Goal: Task Accomplishment & Management: Complete application form

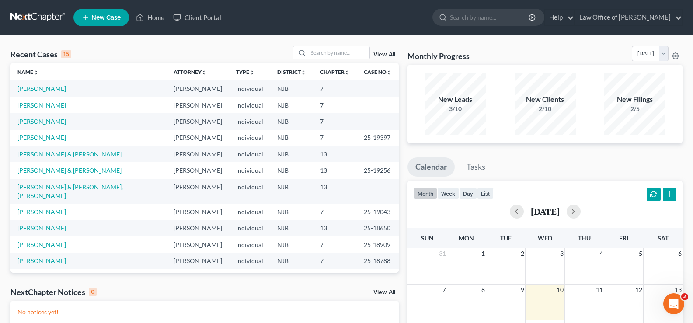
click at [103, 16] on span "New Case" at bounding box center [105, 17] width 29 height 7
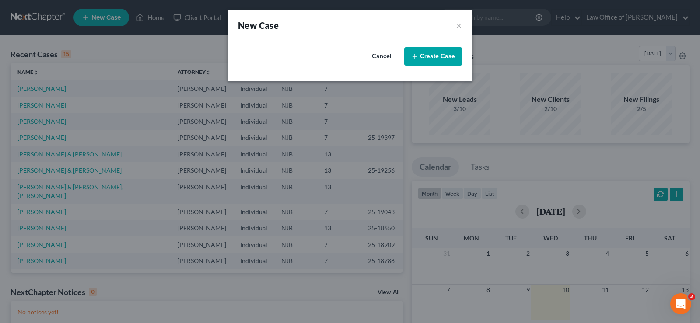
select select "51"
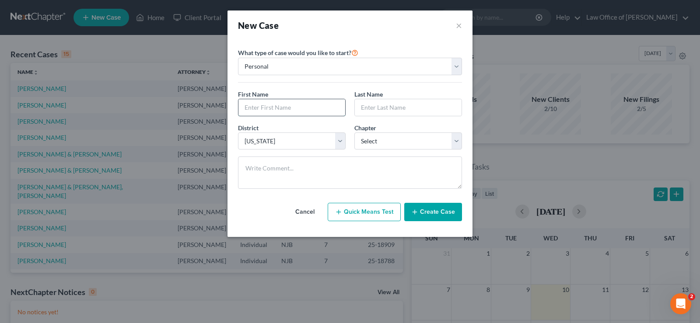
click at [243, 110] on input "text" at bounding box center [291, 107] width 107 height 17
type input "[PERSON_NAME]"
click at [380, 138] on select "Select 7 11 12 13" at bounding box center [408, 140] width 108 height 17
select select "3"
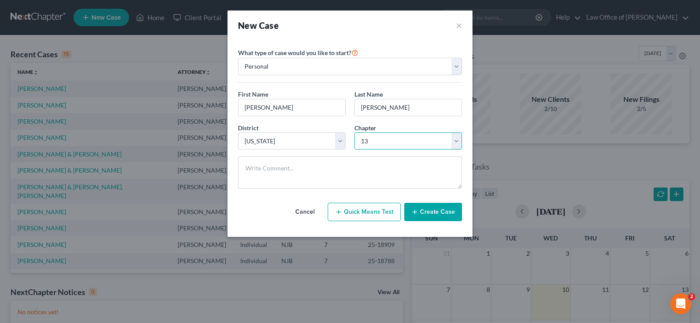
click at [354, 132] on select "Select 7 11 12 13" at bounding box center [408, 140] width 108 height 17
click at [438, 209] on button "Create Case" at bounding box center [433, 212] width 58 height 18
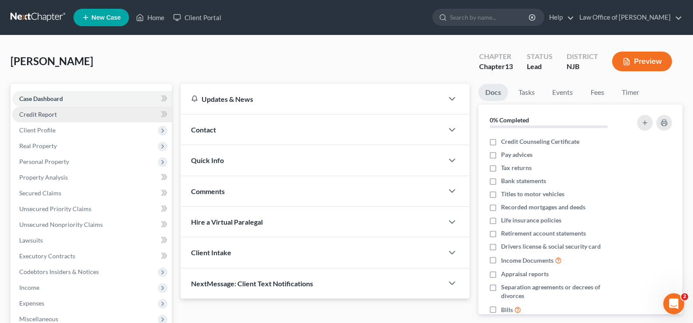
click at [53, 109] on link "Credit Report" at bounding box center [92, 115] width 160 height 16
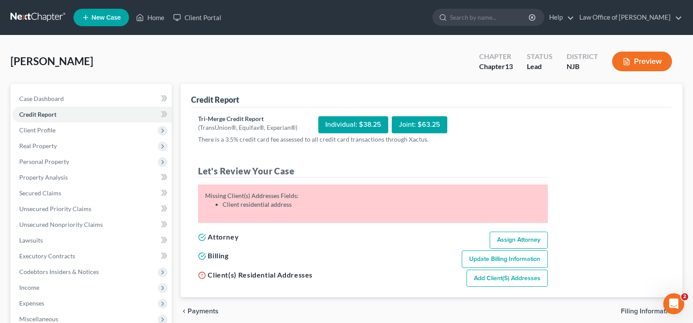
click at [506, 275] on link "Add Client(s) Addresses" at bounding box center [507, 278] width 81 height 17
select select "0"
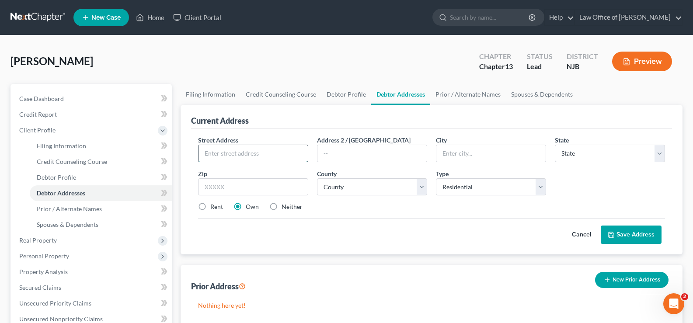
click at [238, 149] on input "text" at bounding box center [253, 153] width 109 height 17
type input "[STREET_ADDRESS][PERSON_NAME]"
click at [158, 17] on link "Home" at bounding box center [150, 18] width 37 height 16
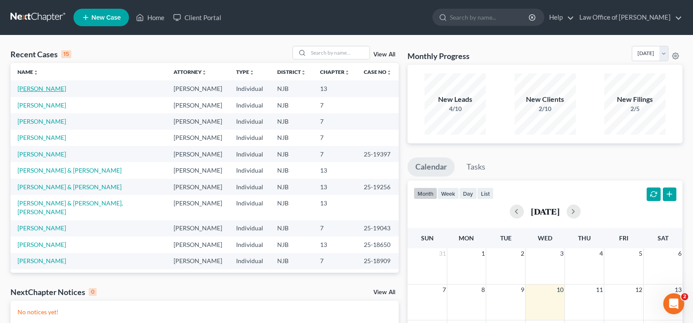
click at [48, 88] on link "[PERSON_NAME]" at bounding box center [41, 88] width 49 height 7
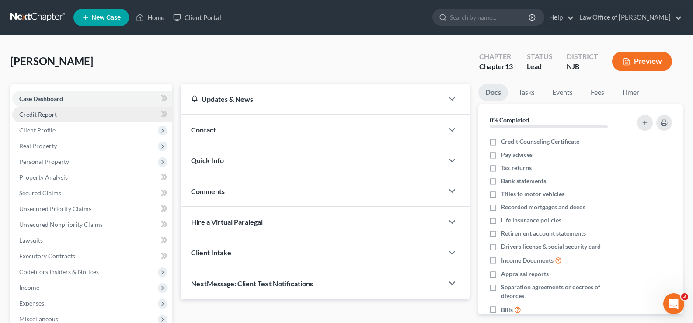
click at [54, 112] on span "Credit Report" at bounding box center [38, 114] width 38 height 7
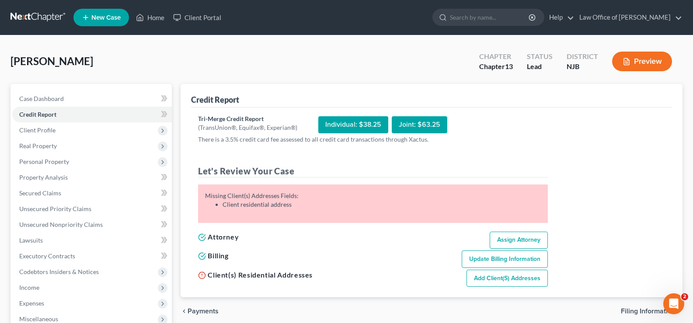
click at [490, 277] on link "Add Client(s) Addresses" at bounding box center [507, 278] width 81 height 17
select select "0"
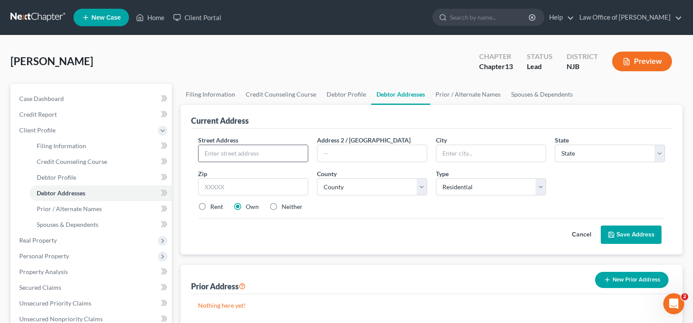
click at [225, 153] on input "text" at bounding box center [253, 153] width 109 height 17
type input "[STREET_ADDRESS][PERSON_NAME]"
click at [451, 152] on input "text" at bounding box center [490, 153] width 109 height 17
type input "Brick"
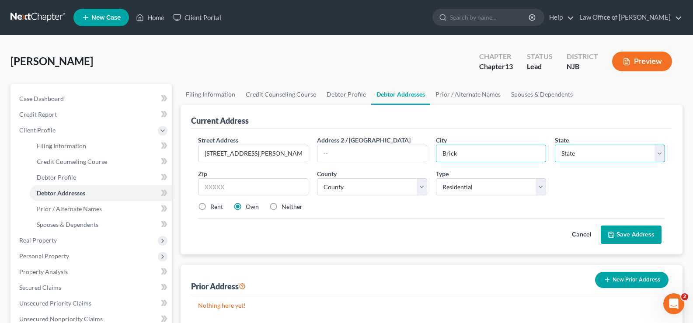
click at [586, 155] on select "State [US_STATE] AK AR AZ CA CO CT DE DC [GEOGRAPHIC_DATA] [GEOGRAPHIC_DATA] GU…" at bounding box center [610, 153] width 110 height 17
select select "33"
click at [555, 145] on select "State [US_STATE] AK AR AZ CA CO CT DE DC [GEOGRAPHIC_DATA] [GEOGRAPHIC_DATA] GU…" at bounding box center [610, 153] width 110 height 17
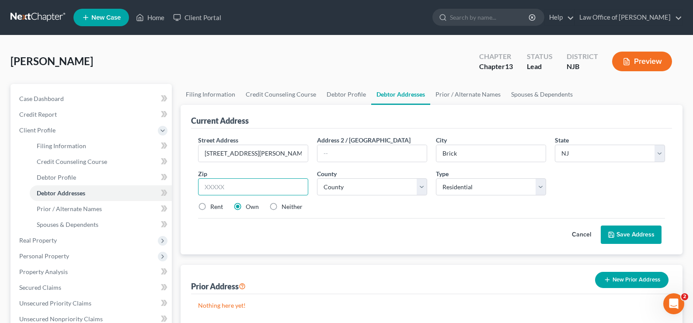
click at [232, 185] on input "text" at bounding box center [253, 186] width 110 height 17
type input "-9724"
click at [354, 188] on select "County [GEOGRAPHIC_DATA] [GEOGRAPHIC_DATA] [GEOGRAPHIC_DATA] [GEOGRAPHIC_DATA] …" at bounding box center [372, 186] width 110 height 17
select select "14"
click at [317, 178] on select "County [GEOGRAPHIC_DATA] [GEOGRAPHIC_DATA] [GEOGRAPHIC_DATA] [GEOGRAPHIC_DATA] …" at bounding box center [372, 186] width 110 height 17
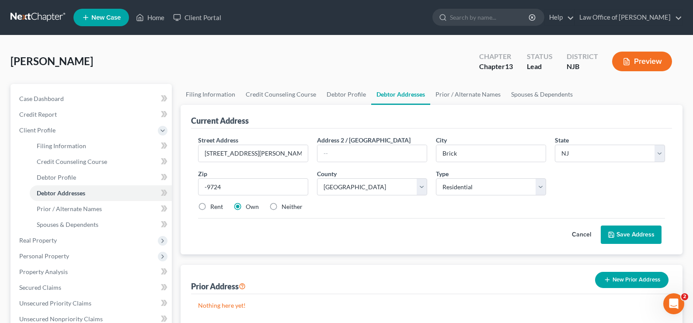
click at [626, 229] on button "Save Address" at bounding box center [631, 235] width 61 height 18
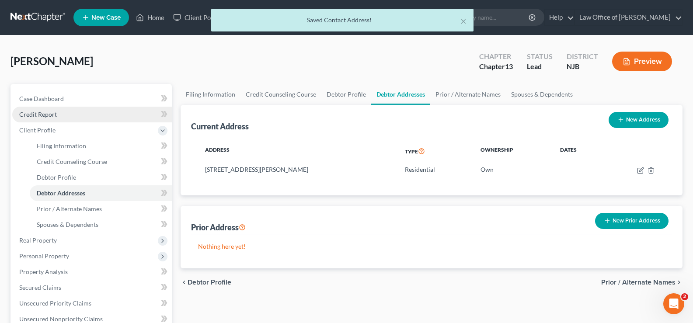
click at [38, 110] on link "Credit Report" at bounding box center [92, 115] width 160 height 16
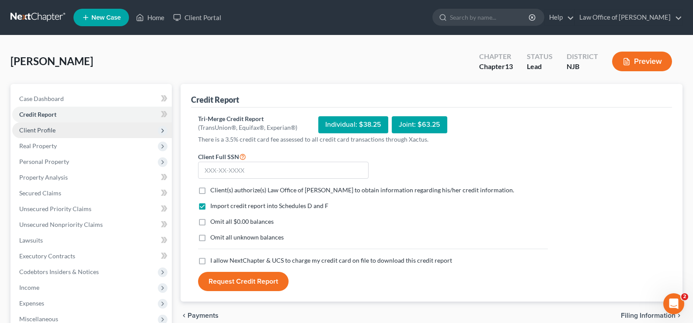
click at [45, 128] on span "Client Profile" at bounding box center [37, 129] width 36 height 7
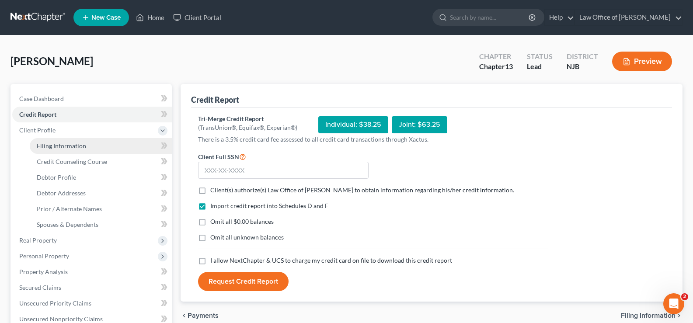
click at [78, 145] on span "Filing Information" at bounding box center [61, 145] width 49 height 7
select select "1"
select select "0"
select select "3"
select select "51"
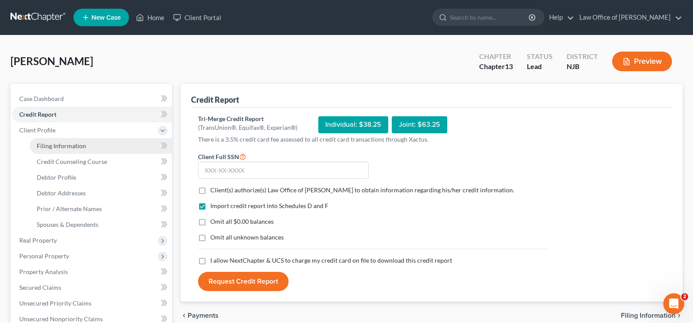
select select "0"
select select "33"
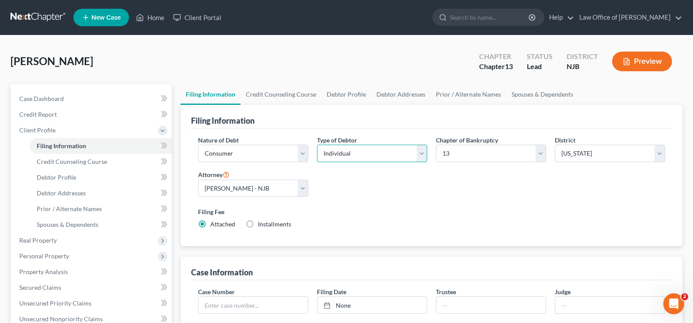
click at [338, 155] on select "Select Individual Joint" at bounding box center [372, 153] width 110 height 17
select select "1"
click at [317, 145] on select "Select Individual Joint" at bounding box center [372, 153] width 110 height 17
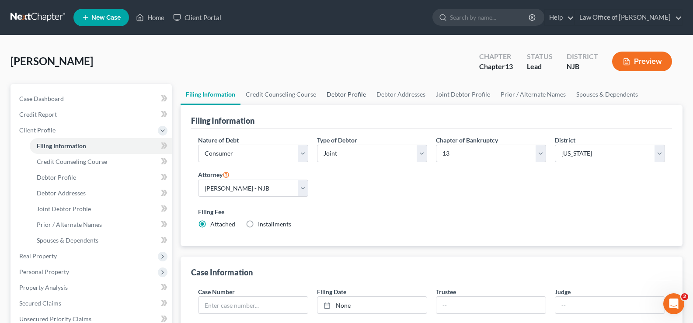
click at [347, 94] on link "Debtor Profile" at bounding box center [346, 94] width 50 height 21
select select "1"
select select "0"
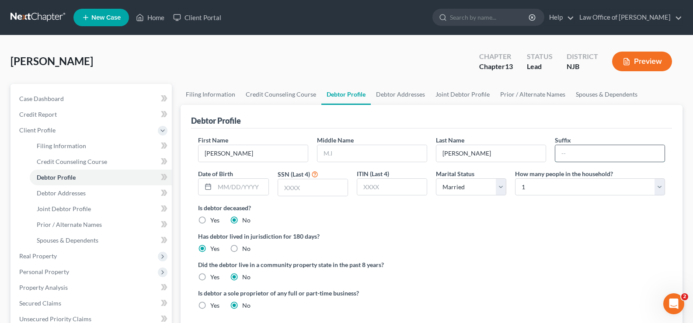
click at [582, 153] on input "text" at bounding box center [609, 153] width 109 height 17
type input "Sr."
click at [337, 158] on input "text" at bounding box center [371, 153] width 109 height 17
type input "[PERSON_NAME]"
click at [227, 185] on input "text" at bounding box center [241, 187] width 53 height 17
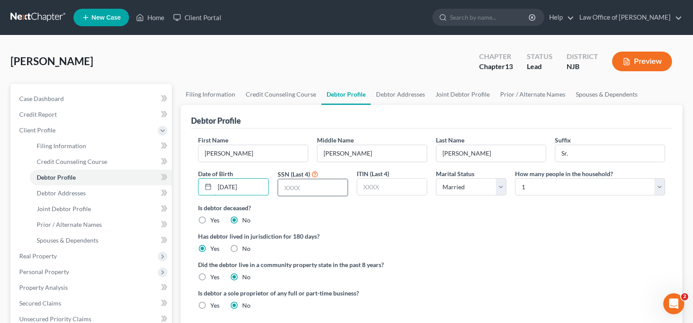
type input "[DATE]"
click at [284, 188] on input "text" at bounding box center [313, 187] width 70 height 17
type input "0253"
click at [594, 192] on select "Select 1 2 3 4 5 6 7 8 9 10 11 12 13 14 15 16 17 18 19 20" at bounding box center [590, 186] width 150 height 17
select select "2"
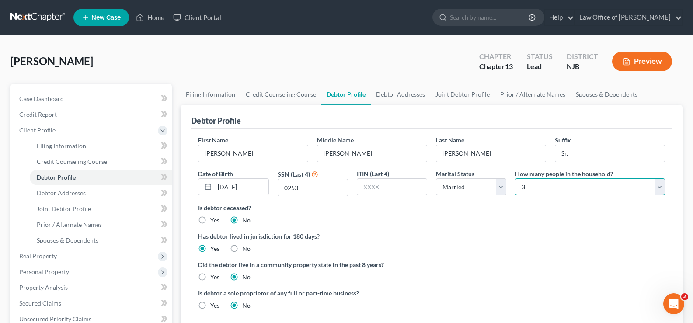
click at [515, 178] on select "Select 1 2 3 4 5 6 7 8 9 10 11 12 13 14 15 16 17 18 19 20" at bounding box center [590, 186] width 150 height 17
click at [458, 92] on link "Joint Debtor Profile" at bounding box center [462, 94] width 65 height 21
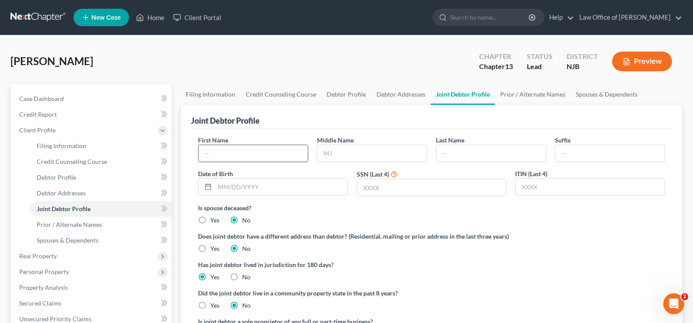
click at [227, 145] on div at bounding box center [253, 153] width 110 height 17
click at [223, 146] on input "text" at bounding box center [253, 153] width 109 height 17
type input "m"
type input "N"
type input "[PERSON_NAME]"
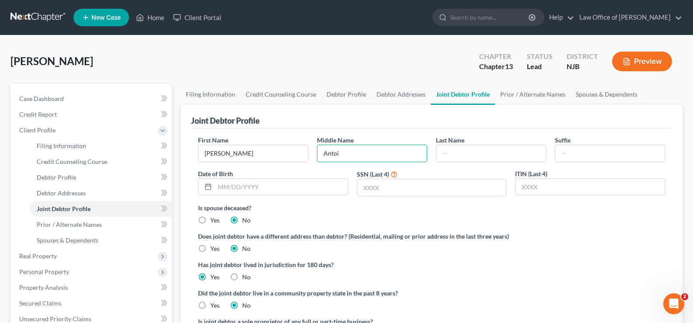
type input "[PERSON_NAME]"
click at [596, 150] on input "text" at bounding box center [609, 153] width 109 height 17
type input "[PERSON_NAME]"
click at [243, 185] on input "text" at bounding box center [281, 187] width 133 height 17
type input "-"
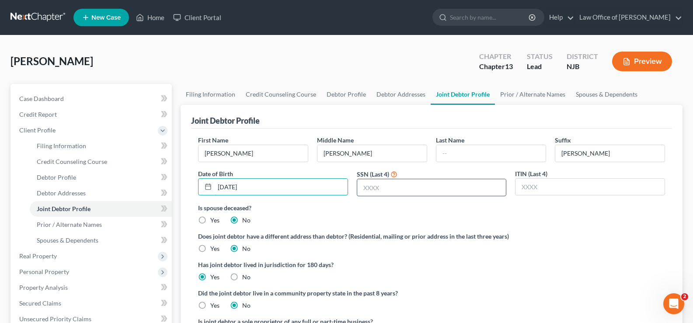
type input "[DATE]"
click at [373, 191] on input "text" at bounding box center [431, 187] width 149 height 17
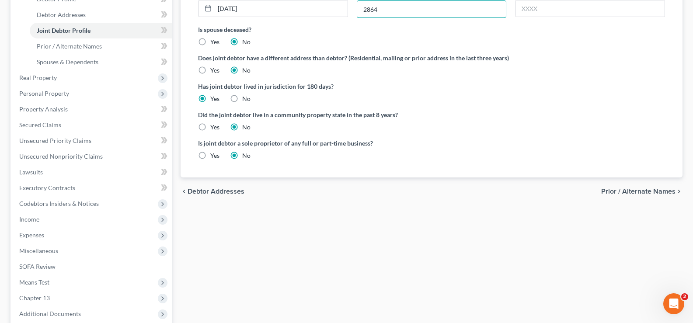
scroll to position [199, 0]
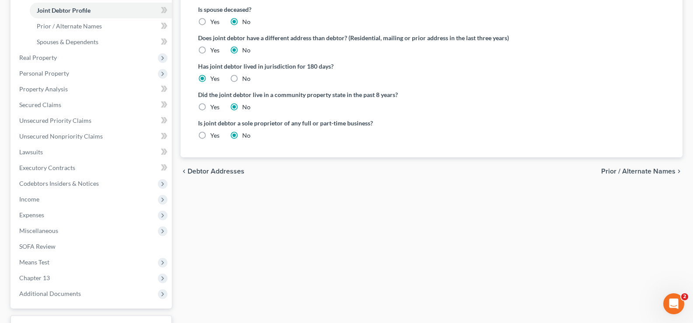
type input "2864"
click at [210, 134] on label "Yes" at bounding box center [214, 135] width 9 height 9
click at [214, 134] on input "Yes" at bounding box center [217, 134] width 6 height 6
radio input "true"
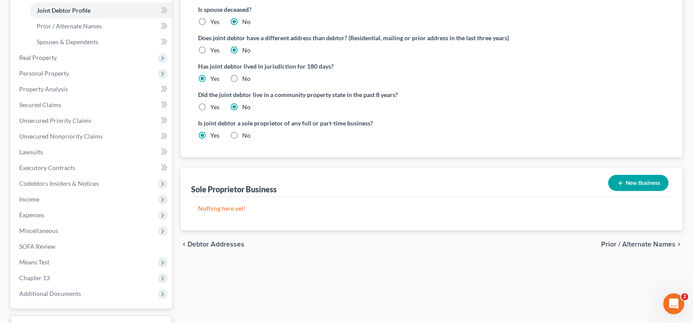
click at [638, 182] on button "New Business" at bounding box center [638, 183] width 60 height 16
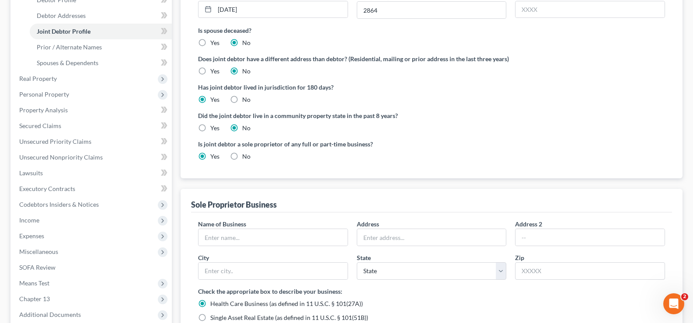
scroll to position [159, 0]
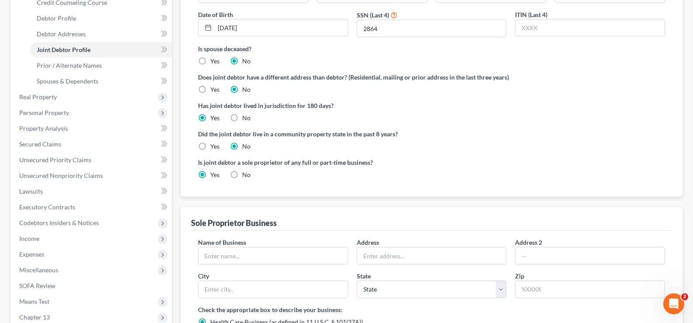
click at [242, 171] on label "No" at bounding box center [246, 175] width 8 height 9
click at [246, 171] on input "No" at bounding box center [249, 174] width 6 height 6
radio input "true"
radio input "false"
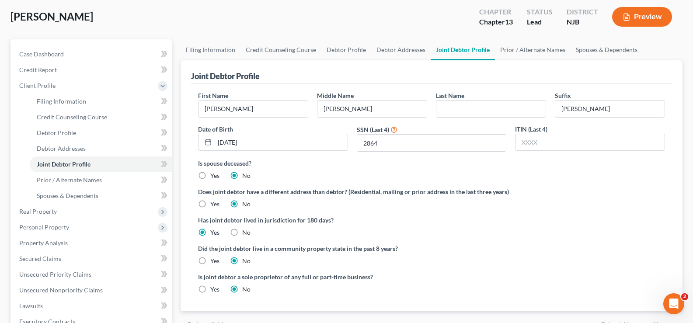
scroll to position [5, 0]
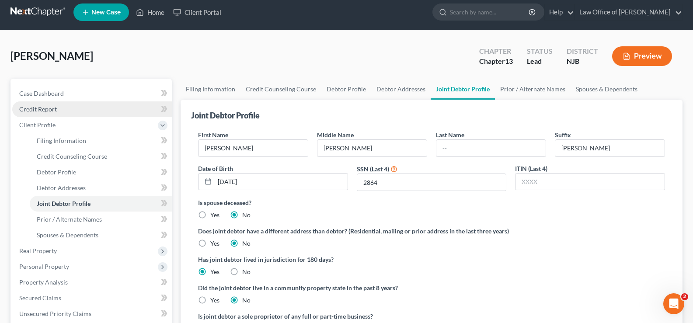
click at [47, 108] on span "Credit Report" at bounding box center [38, 108] width 38 height 7
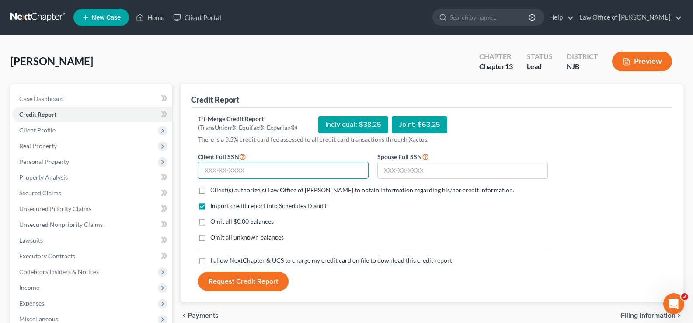
click at [210, 170] on input "text" at bounding box center [283, 170] width 171 height 17
type input "138-72-0253"
click at [392, 167] on input "text" at bounding box center [462, 170] width 171 height 17
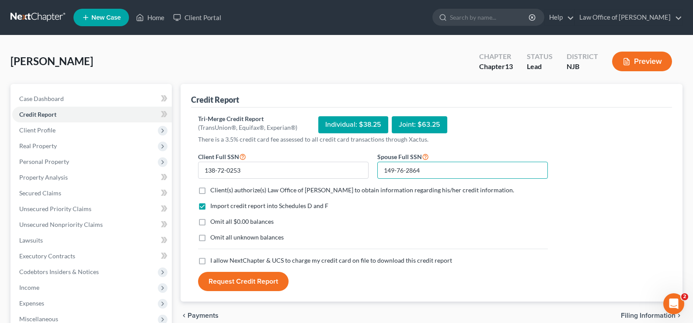
type input "149-76-2864"
drag, startPoint x: 202, startPoint y: 190, endPoint x: 213, endPoint y: 220, distance: 31.9
click at [210, 190] on label "Client(s) authorize(s) Law Office of [PERSON_NAME] to obtain information regard…" at bounding box center [362, 190] width 304 height 9
click at [214, 190] on input "Client(s) authorize(s) Law Office of [PERSON_NAME] to obtain information regard…" at bounding box center [217, 189] width 6 height 6
checkbox input "true"
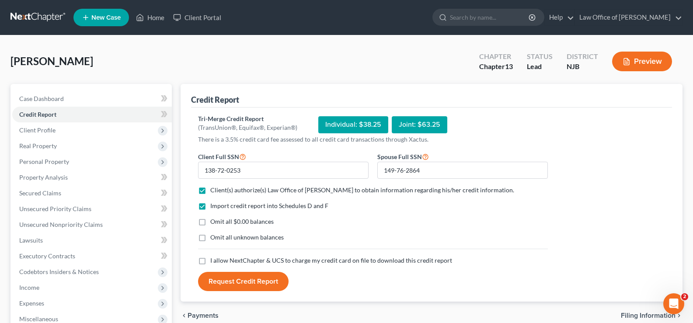
drag, startPoint x: 202, startPoint y: 225, endPoint x: 205, endPoint y: 244, distance: 19.9
click at [210, 224] on label "Omit all $0.00 balances" at bounding box center [241, 221] width 63 height 9
click at [214, 223] on input "Omit all $0.00 balances" at bounding box center [217, 220] width 6 height 6
checkbox input "true"
click at [210, 261] on label "I allow NextChapter & UCS to charge my credit card on file to download this cre…" at bounding box center [331, 260] width 242 height 9
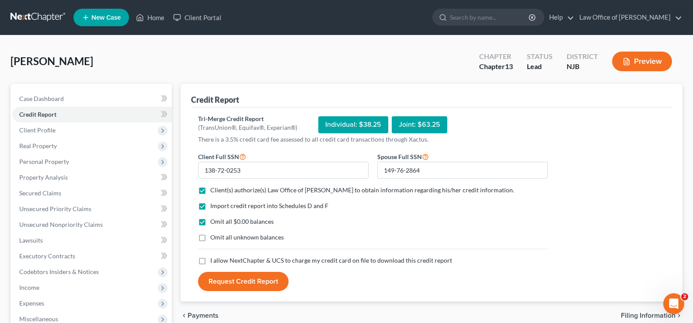
click at [214, 261] on input "I allow NextChapter & UCS to charge my credit card on file to download this cre…" at bounding box center [217, 259] width 6 height 6
checkbox input "true"
click at [250, 283] on button "Request Credit Report" at bounding box center [243, 281] width 91 height 19
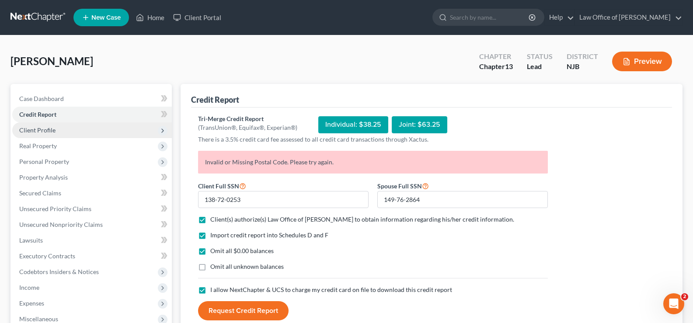
click at [49, 129] on span "Client Profile" at bounding box center [37, 129] width 36 height 7
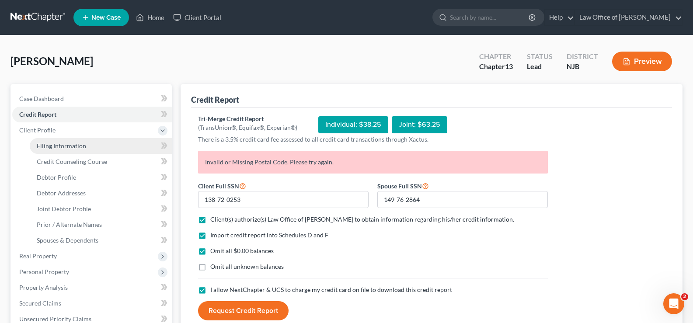
click at [78, 146] on span "Filing Information" at bounding box center [61, 145] width 49 height 7
select select "1"
select select "3"
select select "51"
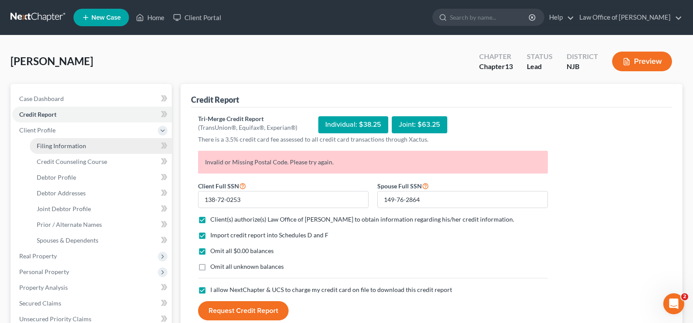
select select "0"
select select "33"
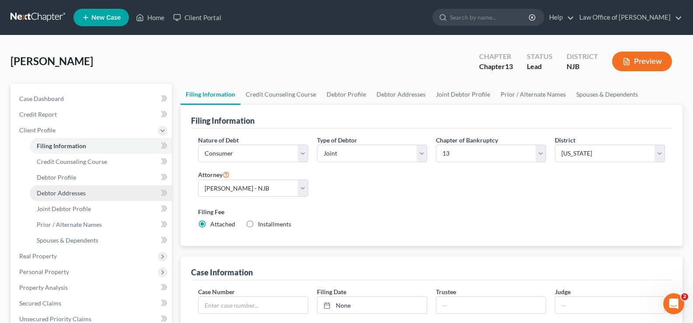
click at [73, 192] on span "Debtor Addresses" at bounding box center [61, 192] width 49 height 7
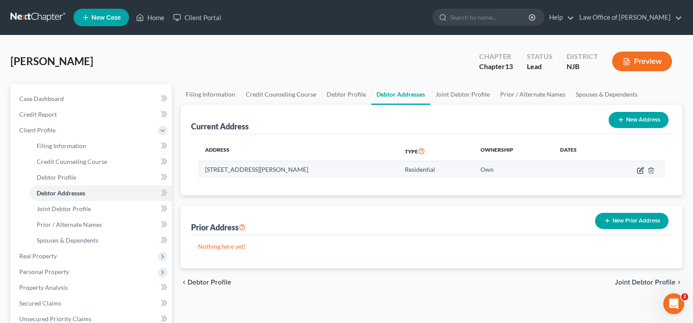
click at [640, 168] on icon "button" at bounding box center [640, 170] width 7 height 7
select select "33"
select select "14"
select select "0"
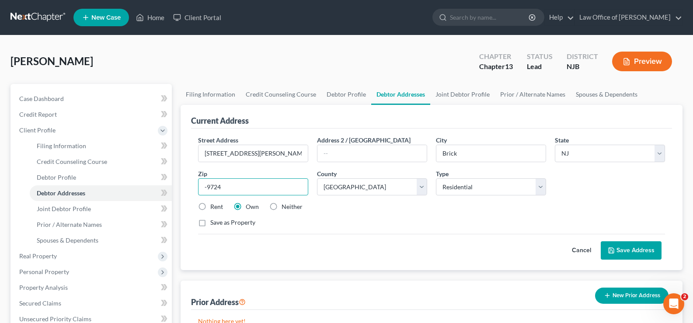
drag, startPoint x: 234, startPoint y: 187, endPoint x: 0, endPoint y: 172, distance: 234.0
click at [0, 173] on div "[PERSON_NAME] Upgraded Chapter Chapter 13 Status Lead District NJB Preview Peti…" at bounding box center [346, 305] width 693 height 540
type input "08724"
click at [631, 245] on button "Save Address" at bounding box center [631, 250] width 61 height 18
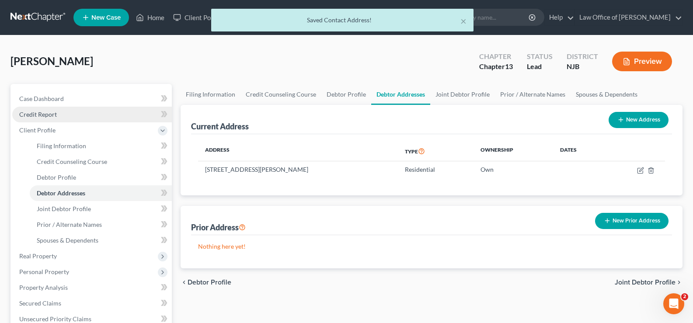
click at [45, 111] on span "Credit Report" at bounding box center [38, 114] width 38 height 7
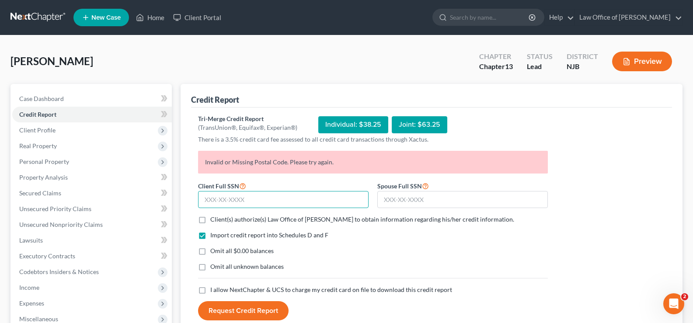
click at [208, 201] on input "text" at bounding box center [283, 199] width 171 height 17
type input "138-72-0253"
click at [398, 199] on input "text" at bounding box center [462, 199] width 171 height 17
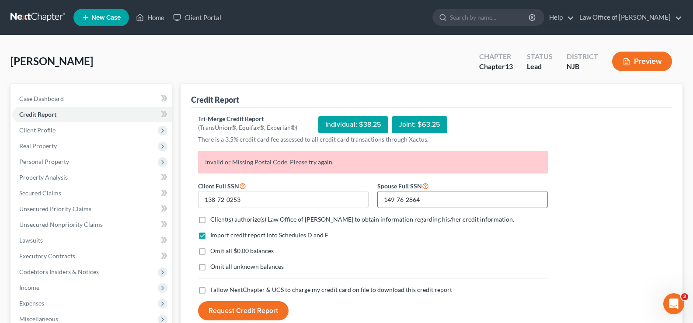
type input "149-76-2864"
drag, startPoint x: 206, startPoint y: 219, endPoint x: 209, endPoint y: 240, distance: 22.1
click at [210, 221] on label "Client(s) authorize(s) Law Office of [PERSON_NAME] to obtain information regard…" at bounding box center [362, 219] width 304 height 9
click at [214, 221] on input "Client(s) authorize(s) Law Office of [PERSON_NAME] to obtain information regard…" at bounding box center [217, 218] width 6 height 6
checkbox input "true"
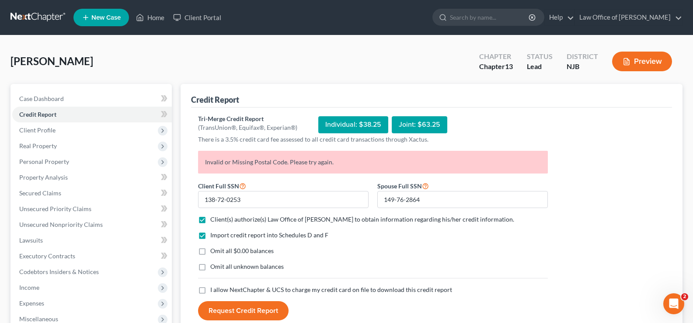
drag, startPoint x: 203, startPoint y: 251, endPoint x: 212, endPoint y: 265, distance: 16.1
click at [210, 255] on label "Omit all $0.00 balances" at bounding box center [241, 251] width 63 height 9
click at [210, 252] on label "Omit all $0.00 balances" at bounding box center [241, 251] width 63 height 9
click at [214, 252] on input "Omit all $0.00 balances" at bounding box center [217, 250] width 6 height 6
checkbox input "true"
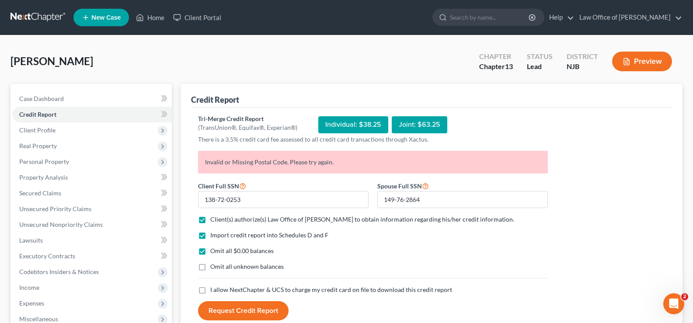
click at [210, 289] on label "I allow NextChapter & UCS to charge my credit card on file to download this cre…" at bounding box center [331, 290] width 242 height 9
click at [214, 289] on input "I allow NextChapter & UCS to charge my credit card on file to download this cre…" at bounding box center [217, 289] width 6 height 6
checkbox input "true"
click at [237, 309] on button "Request Credit Report" at bounding box center [243, 310] width 91 height 19
click at [52, 133] on span "Client Profile" at bounding box center [37, 129] width 36 height 7
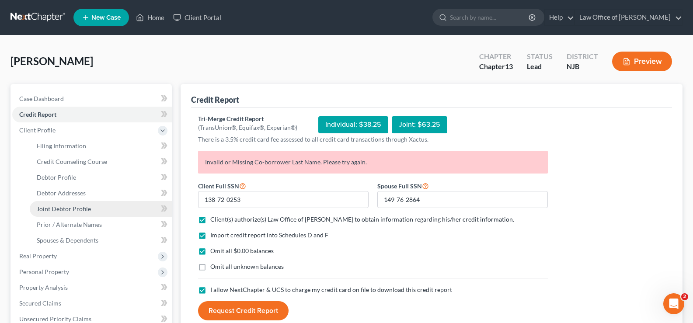
click at [79, 209] on span "Joint Debtor Profile" at bounding box center [64, 208] width 54 height 7
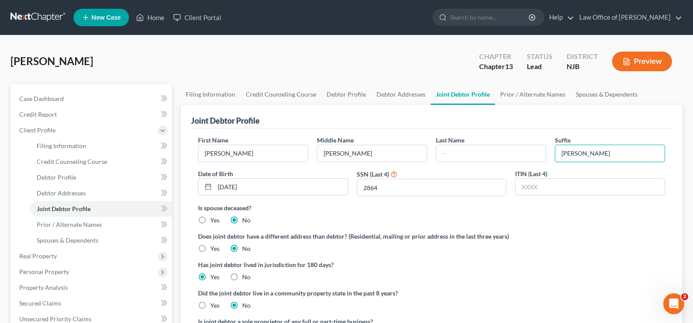
drag, startPoint x: 592, startPoint y: 152, endPoint x: 369, endPoint y: 171, distance: 224.2
click at [368, 171] on div "First Name [PERSON_NAME] Middle Name [PERSON_NAME] Last Name Suffix [PERSON_NAM…" at bounding box center [432, 170] width 476 height 68
click at [447, 149] on input "text" at bounding box center [490, 153] width 109 height 17
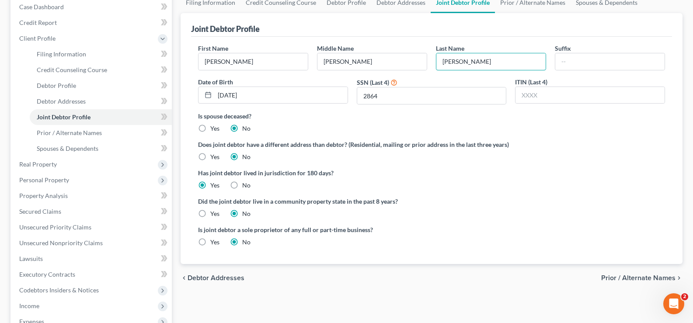
scroll to position [85, 0]
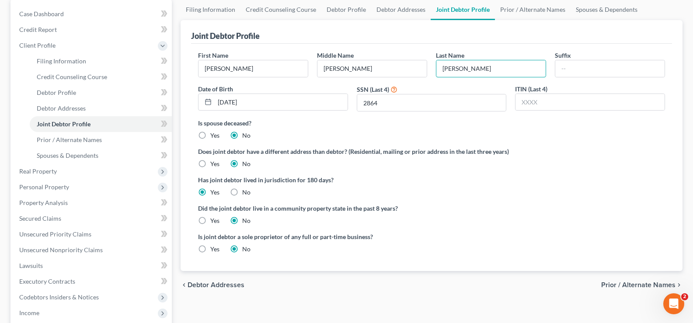
type input "[PERSON_NAME]"
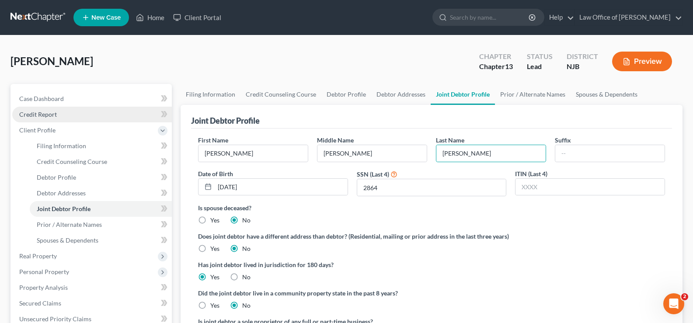
click at [53, 111] on span "Credit Report" at bounding box center [38, 114] width 38 height 7
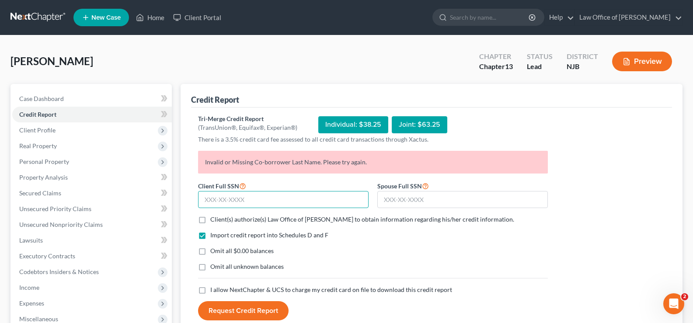
click at [213, 200] on input "text" at bounding box center [283, 199] width 171 height 17
click at [387, 191] on div "Spouse Full SSN *" at bounding box center [462, 195] width 179 height 28
type input "149-76-2864"
click at [226, 197] on input "text" at bounding box center [283, 199] width 171 height 17
type input "138-72-0253"
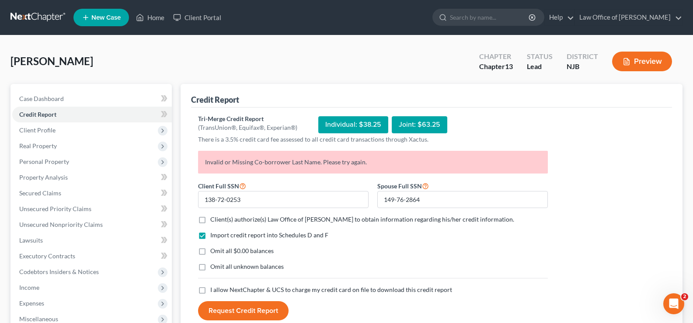
click at [210, 222] on label "Client(s) authorize(s) Law Office of [PERSON_NAME] to obtain information regard…" at bounding box center [362, 219] width 304 height 9
click at [214, 221] on input "Client(s) authorize(s) Law Office of [PERSON_NAME] to obtain information regard…" at bounding box center [217, 218] width 6 height 6
checkbox input "true"
click at [210, 252] on label "Omit all $0.00 balances" at bounding box center [241, 251] width 63 height 9
click at [214, 252] on input "Omit all $0.00 balances" at bounding box center [217, 250] width 6 height 6
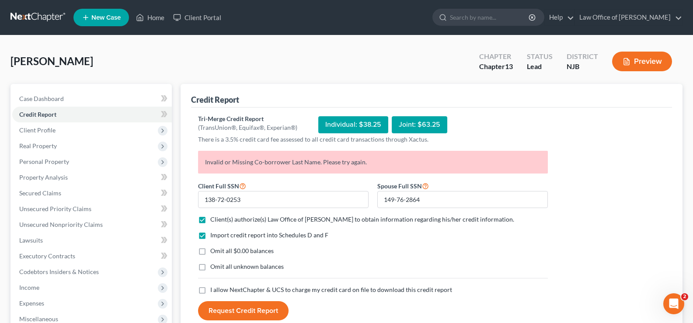
checkbox input "true"
drag, startPoint x: 199, startPoint y: 291, endPoint x: 213, endPoint y: 294, distance: 14.8
click at [210, 291] on label "I allow NextChapter & UCS to charge my credit card on file to download this cre…" at bounding box center [331, 290] width 242 height 9
click at [214, 291] on input "I allow NextChapter & UCS to charge my credit card on file to download this cre…" at bounding box center [217, 289] width 6 height 6
checkbox input "true"
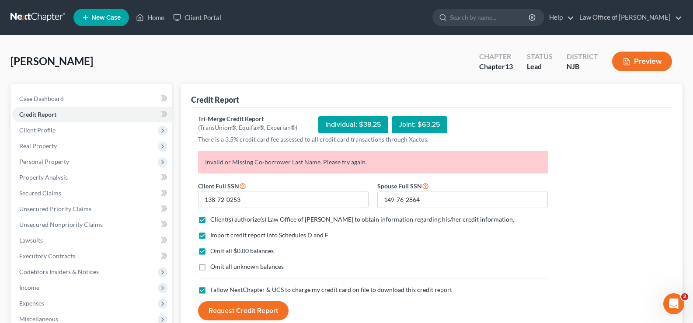
click at [244, 314] on button "Request Credit Report" at bounding box center [243, 310] width 91 height 19
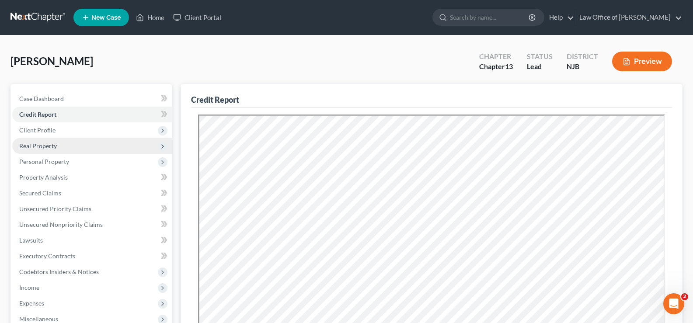
click at [54, 142] on span "Real Property" at bounding box center [38, 145] width 38 height 7
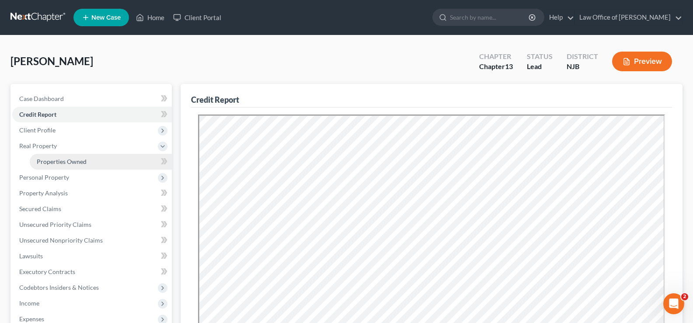
click at [61, 160] on span "Properties Owned" at bounding box center [62, 161] width 50 height 7
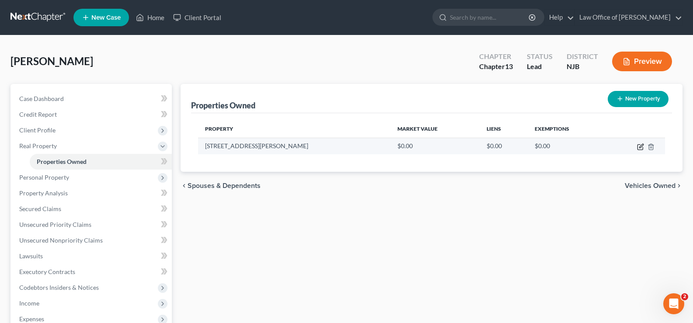
click at [640, 145] on icon "button" at bounding box center [640, 146] width 7 height 7
select select "33"
select select "14"
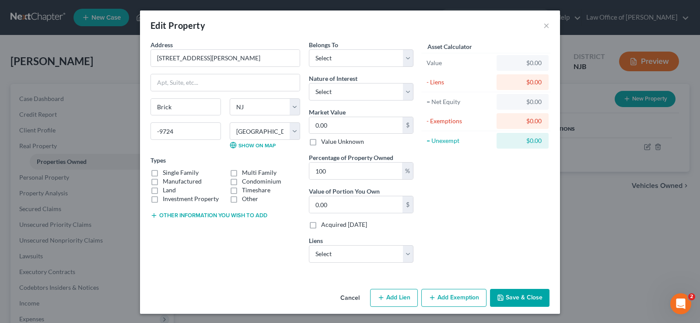
click at [163, 169] on label "Single Family" at bounding box center [181, 172] width 36 height 9
click at [166, 169] on input "Single Family" at bounding box center [169, 171] width 6 height 6
checkbox input "true"
drag, startPoint x: 173, startPoint y: 131, endPoint x: 0, endPoint y: 122, distance: 173.0
click at [0, 130] on div "Edit Property × Address * [GEOGRAPHIC_DATA][PERSON_NAME] [GEOGRAPHIC_DATA] [US_…" at bounding box center [350, 161] width 700 height 323
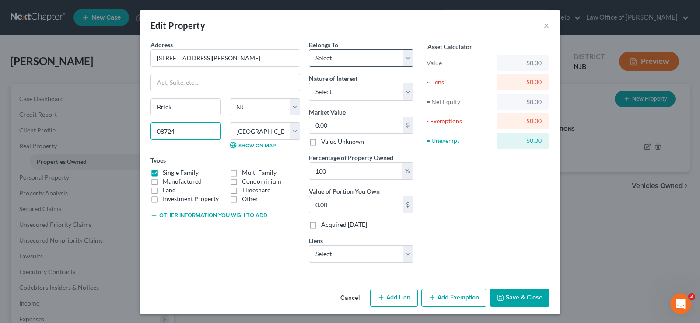
type input "08724"
click at [328, 56] on select "Select Debtor 1 Only Debtor 2 Only Debtor 1 And Debtor 2 Only At Least One Of T…" at bounding box center [361, 57] width 105 height 17
select select "2"
click at [309, 49] on select "Select Debtor 1 Only Debtor 2 Only Debtor 1 And Debtor 2 Only At Least One Of T…" at bounding box center [361, 57] width 105 height 17
click at [359, 94] on select "Select Fee Simple Joint Tenant Life Estate Equitable Interest Future Interest T…" at bounding box center [361, 91] width 105 height 17
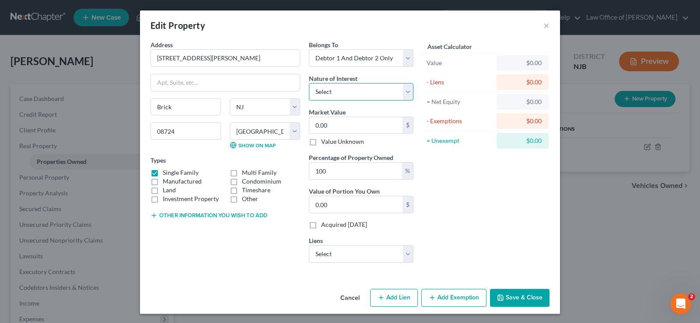
select select "0"
click at [309, 83] on select "Select Fee Simple Joint Tenant Life Estate Equitable Interest Future Interest T…" at bounding box center [361, 91] width 105 height 17
click at [348, 125] on input "0.00" at bounding box center [355, 125] width 93 height 17
drag, startPoint x: 420, startPoint y: 20, endPoint x: 834, endPoint y: 9, distance: 413.8
click at [699, 9] on html "Home New Case Client Portal Law Office of [PERSON_NAME] [PERSON_NAME][EMAIL_ADD…" at bounding box center [350, 248] width 700 height 496
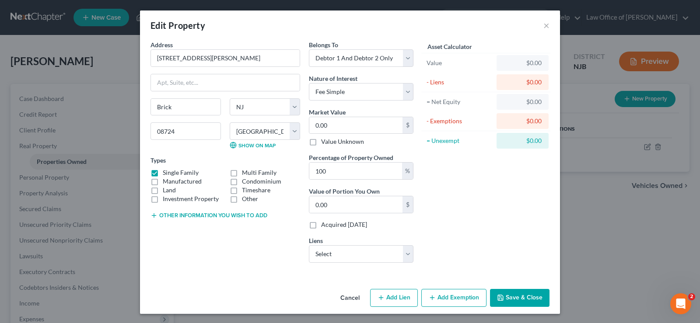
click at [437, 25] on div "Edit Property ×" at bounding box center [350, 25] width 420 height 30
click at [446, 21] on div "Edit Property ×" at bounding box center [350, 25] width 420 height 30
drag, startPoint x: 208, startPoint y: 275, endPoint x: 225, endPoint y: 253, distance: 27.5
click at [208, 274] on div "Address * [GEOGRAPHIC_DATA][PERSON_NAME] [GEOGRAPHIC_DATA] [US_STATE][GEOGRAPHI…" at bounding box center [350, 162] width 420 height 245
click at [328, 126] on input "0.00" at bounding box center [355, 125] width 93 height 17
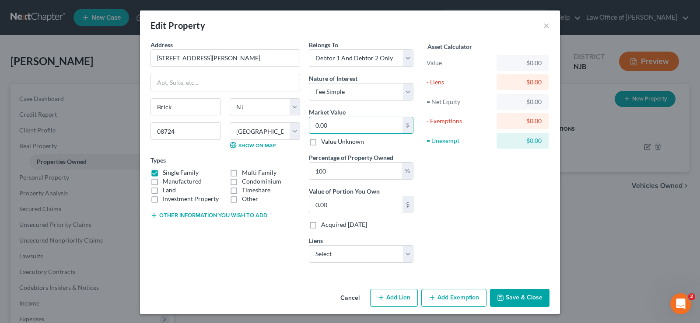
type input "5"
type input "5.00"
type input "59"
type input "59.00"
type input "5"
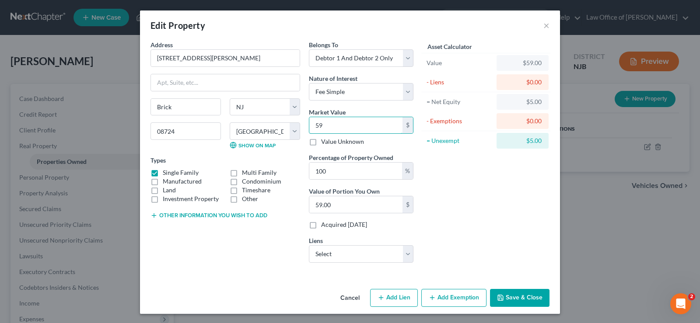
type input "5.00"
type input "50"
type input "50.00"
type input "500"
type input "500.00"
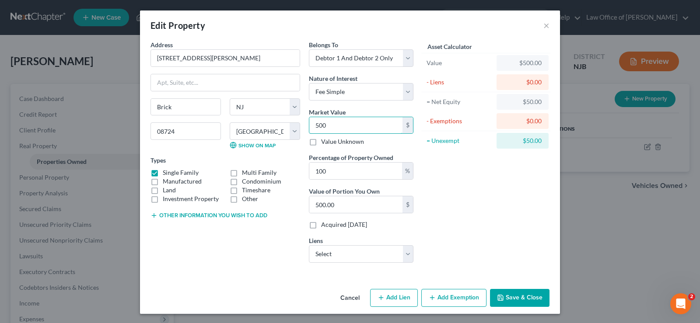
type input "5000"
type input "5,000.00"
type input "5,0000"
type input "50,000.00"
type input "50,0000"
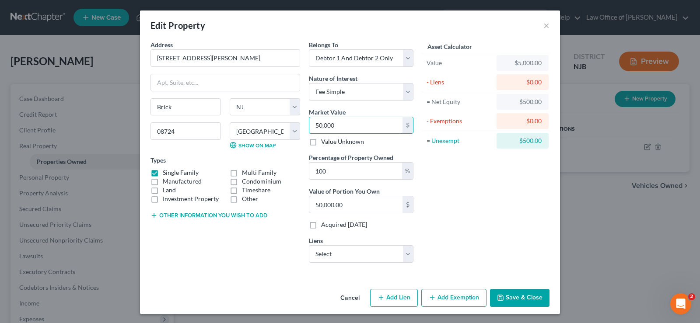
type input "500,000.00"
type input "500,000"
click at [320, 253] on select "Select Wfbna Auto - $27,286.00 Ally Fincl - $22,454.00" at bounding box center [361, 253] width 105 height 17
click at [458, 246] on div "Asset Calculator Value $500,000.00 - Liens $0.00 = Net Equity $50,000.00 - Exem…" at bounding box center [486, 155] width 136 height 230
click at [390, 298] on button "Add Lien" at bounding box center [394, 298] width 48 height 18
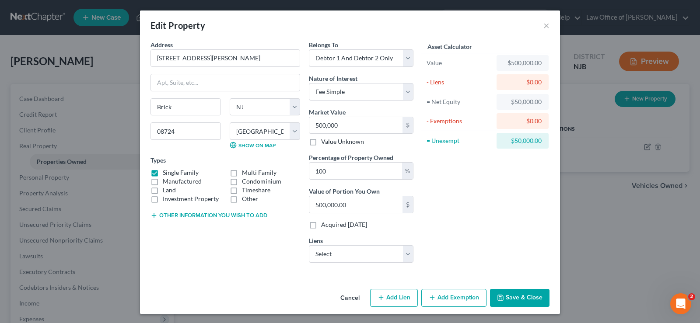
select select "2"
select select "0"
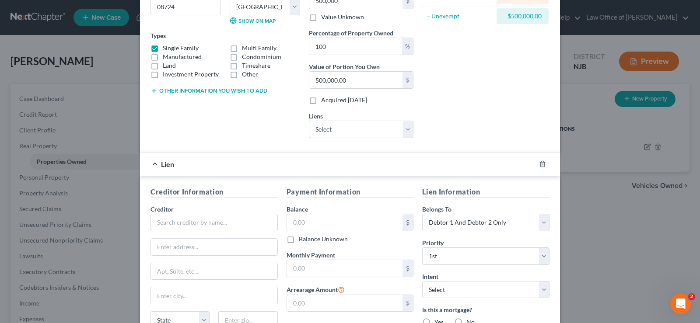
scroll to position [128, 0]
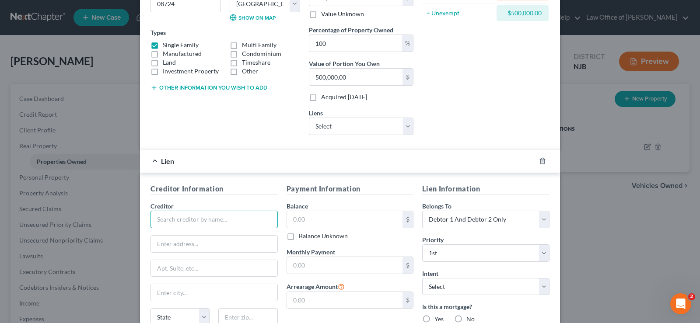
click at [170, 225] on input "text" at bounding box center [213, 219] width 127 height 17
type input "[PERSON_NAME]"
type input "O"
type input "PO Box 619094"
click at [166, 296] on input "text" at bounding box center [214, 292] width 126 height 17
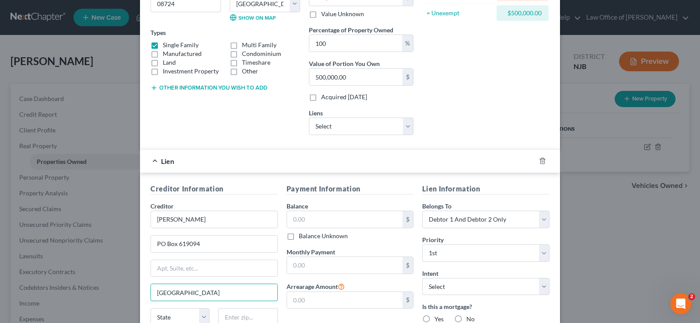
type input "[GEOGRAPHIC_DATA]"
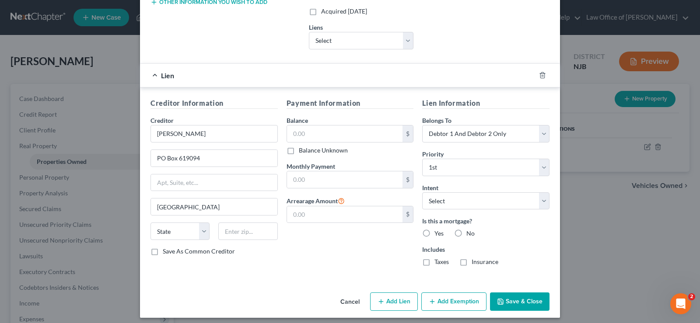
scroll to position [216, 0]
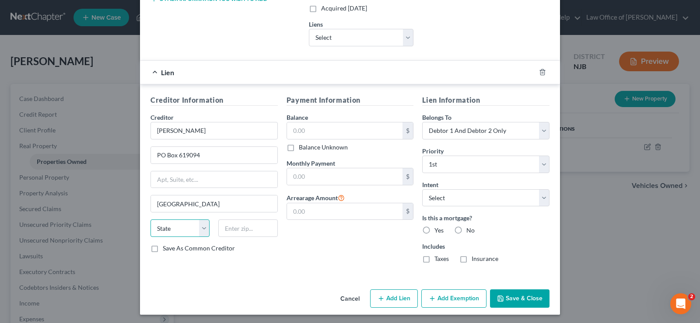
click at [198, 227] on select "State [US_STATE] AK AR AZ CA CO CT DE DC [GEOGRAPHIC_DATA] [GEOGRAPHIC_DATA] GU…" at bounding box center [179, 228] width 59 height 17
select select "45"
click at [150, 220] on select "State [US_STATE] AK AR AZ CA CO CT DE DC [GEOGRAPHIC_DATA] [GEOGRAPHIC_DATA] GU…" at bounding box center [179, 228] width 59 height 17
click at [233, 230] on input "text" at bounding box center [247, 228] width 59 height 17
type input "75261-9741"
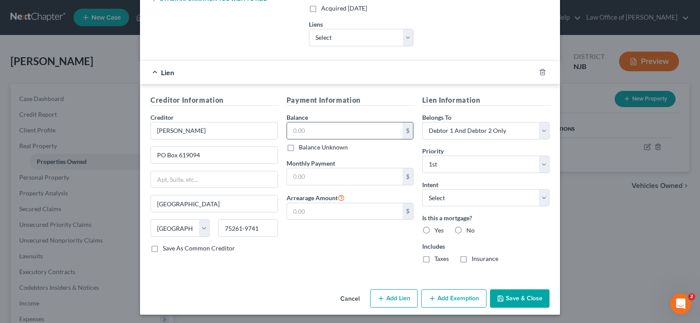
click at [308, 131] on input "text" at bounding box center [345, 130] width 116 height 17
type input "187,575"
click at [305, 174] on input "text" at bounding box center [345, 176] width 116 height 17
type input "2,578"
click at [448, 195] on select "Select Surrender Redeem Reaffirm Avoid Other" at bounding box center [485, 197] width 127 height 17
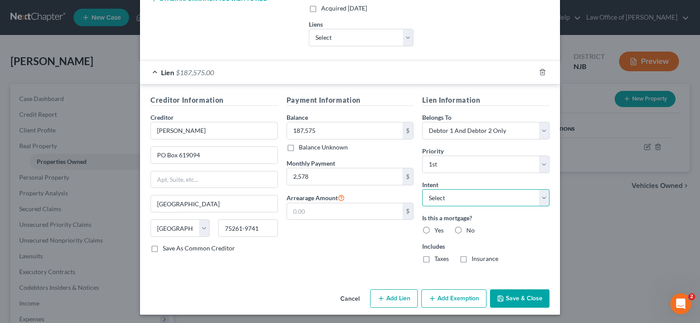
select select "4"
click at [422, 189] on select "Select Surrender Redeem Reaffirm Avoid Other" at bounding box center [485, 197] width 127 height 17
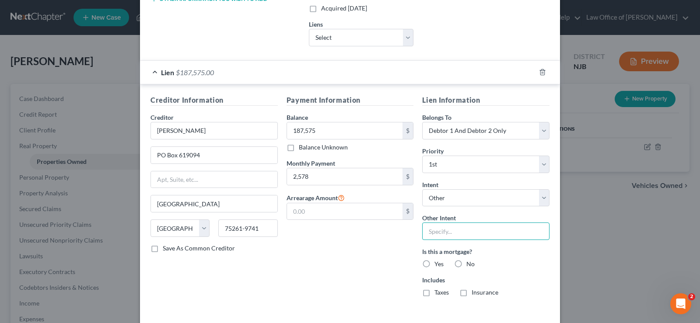
click at [446, 233] on input "text" at bounding box center [485, 231] width 127 height 17
type input "Keep current outside"
drag, startPoint x: 422, startPoint y: 263, endPoint x: 422, endPoint y: 270, distance: 7.4
click at [434, 264] on label "Yes" at bounding box center [438, 264] width 9 height 9
click at [438, 264] on input "Yes" at bounding box center [441, 263] width 6 height 6
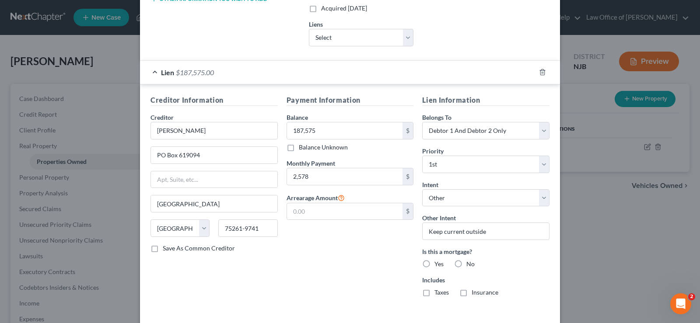
radio input "true"
drag, startPoint x: 421, startPoint y: 289, endPoint x: 436, endPoint y: 291, distance: 14.9
click at [434, 290] on label "Taxes" at bounding box center [441, 292] width 14 height 9
click at [438, 290] on input "Taxes" at bounding box center [441, 291] width 6 height 6
checkbox input "true"
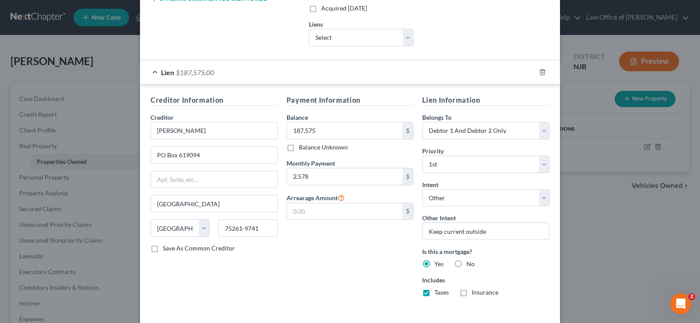
drag, startPoint x: 463, startPoint y: 290, endPoint x: 406, endPoint y: 282, distance: 57.8
click at [471, 291] on label "Insurance" at bounding box center [484, 292] width 27 height 9
click at [475, 291] on input "Insurance" at bounding box center [478, 291] width 6 height 6
checkbox input "true"
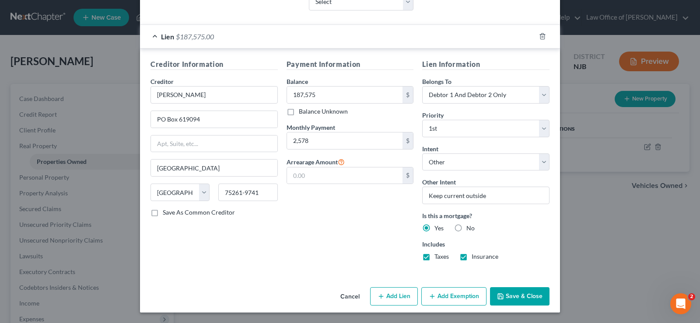
click at [509, 294] on button "Save & Close" at bounding box center [519, 296] width 59 height 18
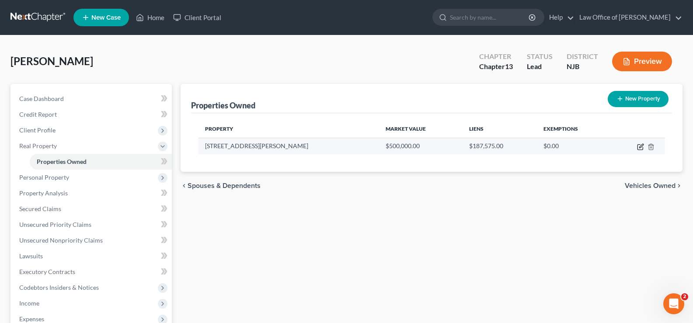
click at [638, 150] on icon "button" at bounding box center [640, 147] width 5 height 5
select select "33"
select select "14"
select select "2"
select select "0"
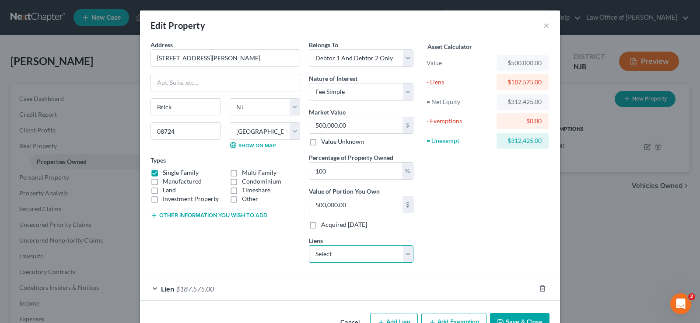
click at [330, 255] on select "Select Wfbna Auto - $27,286.00 Ally Fincl - $22,454.00" at bounding box center [361, 253] width 105 height 17
click at [530, 230] on div "Asset Calculator Value $500,000.00 - Liens $187,575.00 = Net Equity $312,425.00…" at bounding box center [486, 155] width 136 height 230
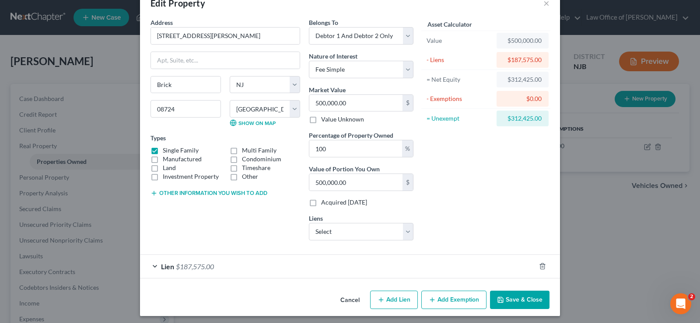
scroll to position [26, 0]
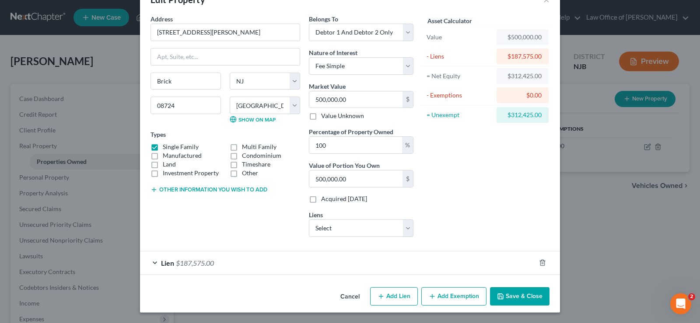
click at [452, 296] on button "Add Exemption" at bounding box center [453, 296] width 65 height 18
select select "2"
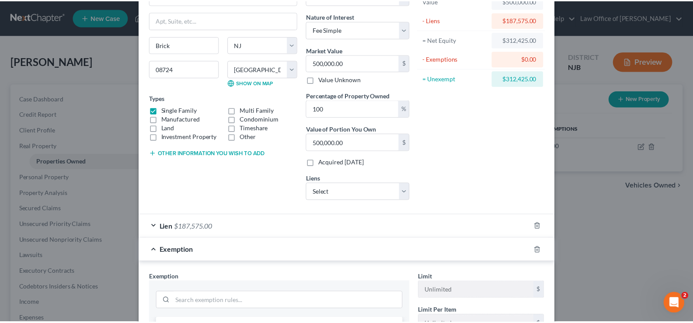
scroll to position [0, 0]
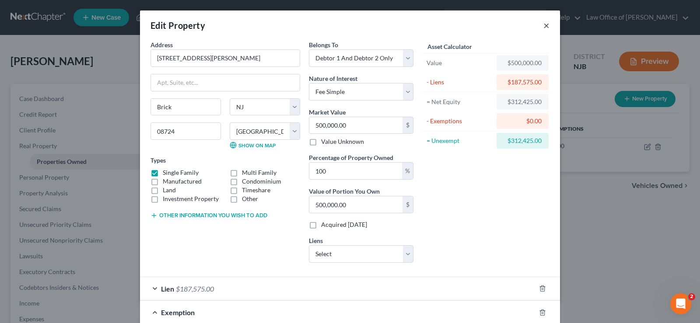
click at [543, 27] on button "×" at bounding box center [546, 25] width 6 height 10
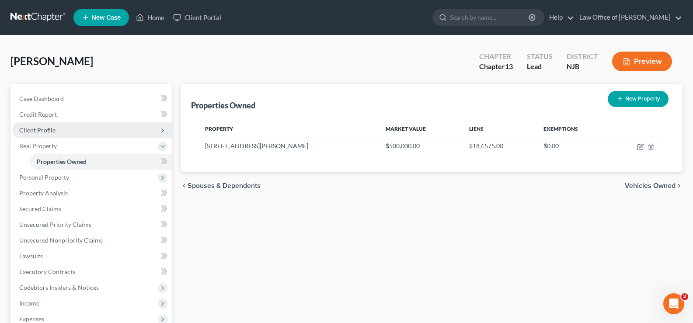
click at [43, 126] on span "Client Profile" at bounding box center [37, 129] width 36 height 7
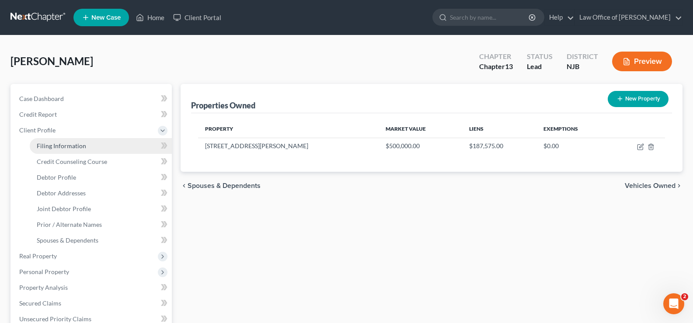
click at [84, 146] on span "Filing Information" at bounding box center [61, 145] width 49 height 7
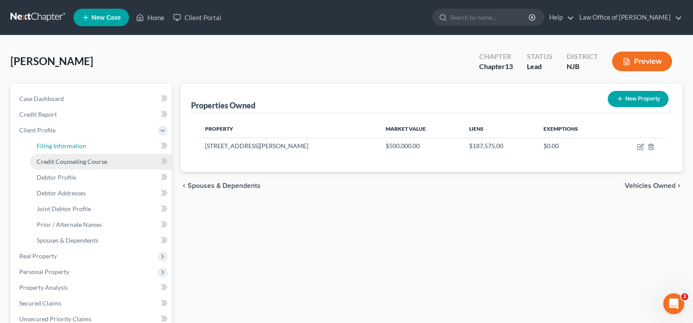
select select "1"
select select "3"
select select "51"
select select "0"
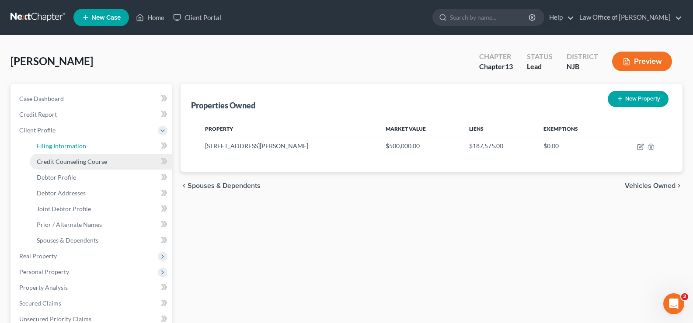
select select "33"
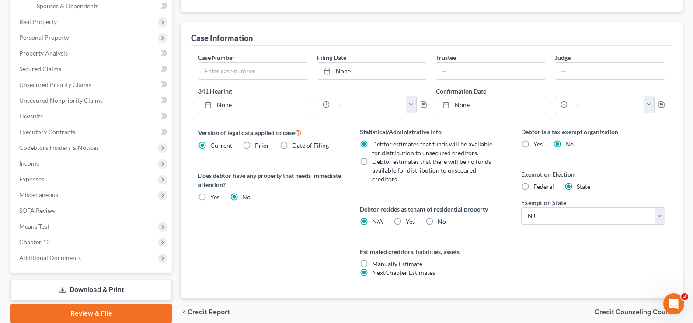
scroll to position [271, 0]
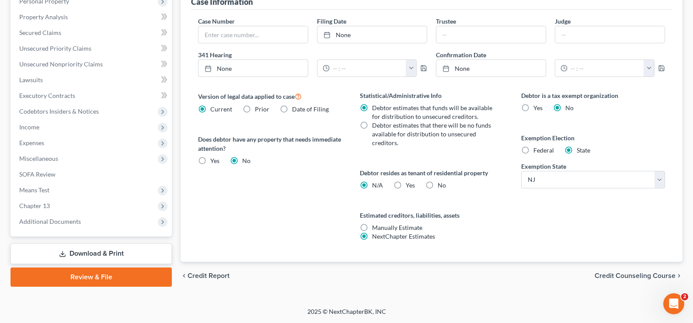
click at [533, 149] on label "Federal" at bounding box center [543, 150] width 21 height 9
click at [537, 149] on input "Federal" at bounding box center [540, 149] width 6 height 6
radio input "true"
radio input "false"
click at [438, 185] on label "No" at bounding box center [442, 185] width 8 height 9
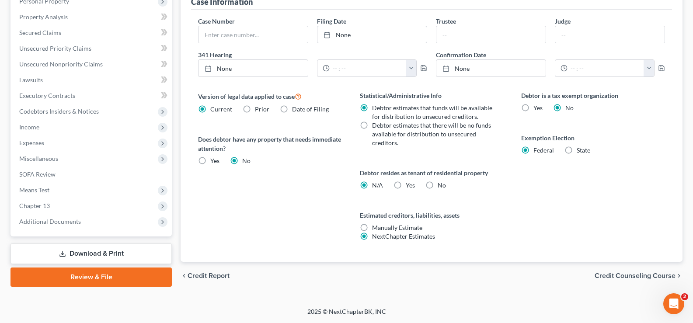
click at [441, 185] on input "No" at bounding box center [444, 184] width 6 height 6
radio input "true"
radio input "false"
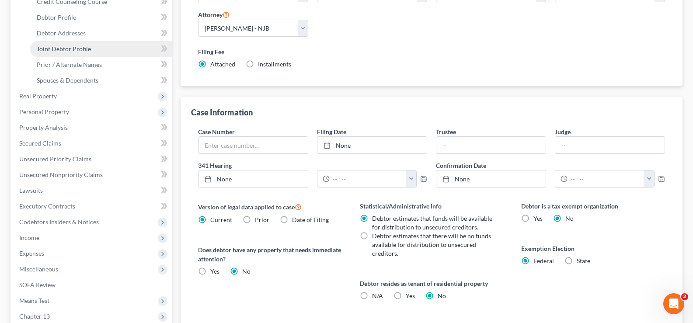
scroll to position [159, 0]
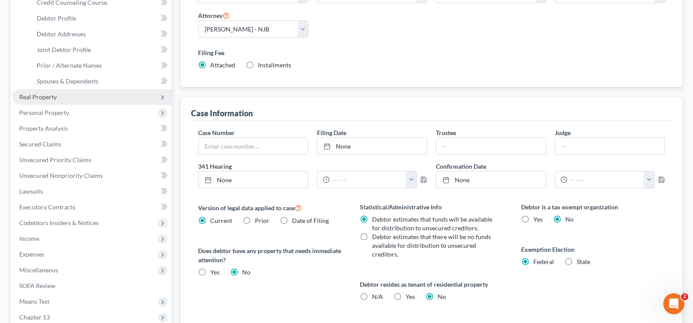
click at [36, 96] on span "Real Property" at bounding box center [38, 96] width 38 height 7
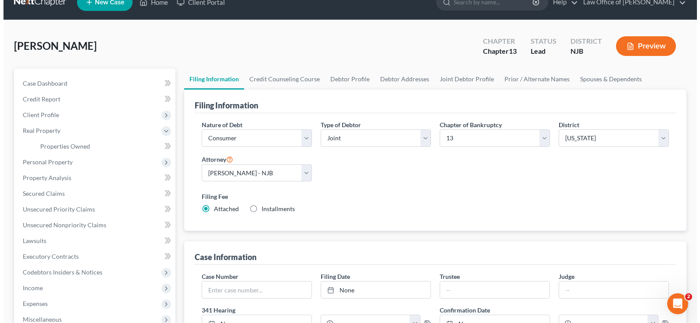
scroll to position [0, 0]
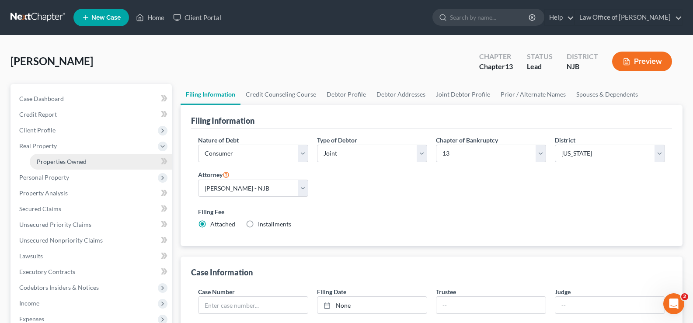
click at [56, 160] on span "Properties Owned" at bounding box center [62, 161] width 50 height 7
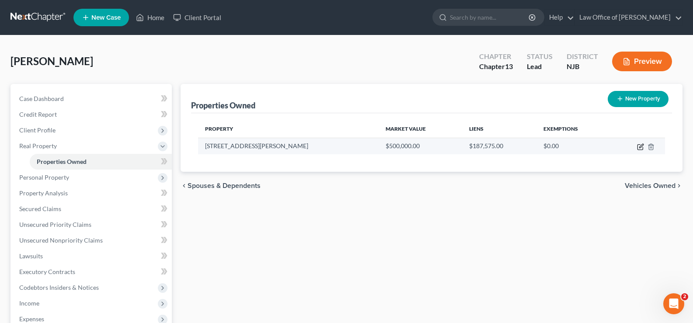
click at [639, 145] on icon "button" at bounding box center [640, 146] width 7 height 7
select select "33"
select select "14"
select select "2"
select select "0"
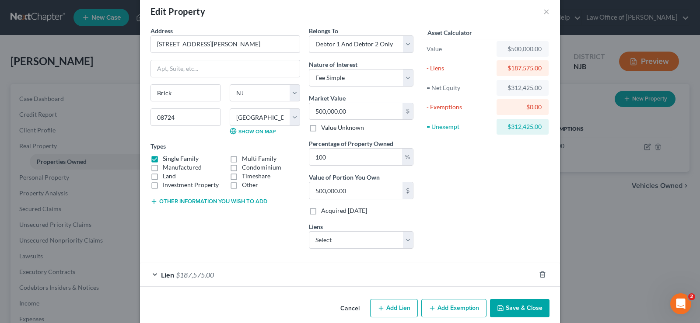
scroll to position [26, 0]
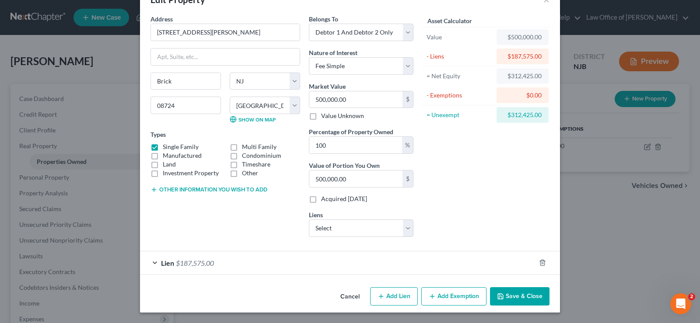
click at [437, 293] on button "Add Exemption" at bounding box center [453, 296] width 65 height 18
select select "2"
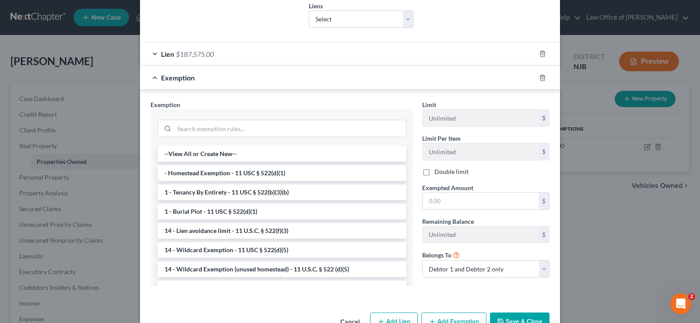
scroll to position [260, 0]
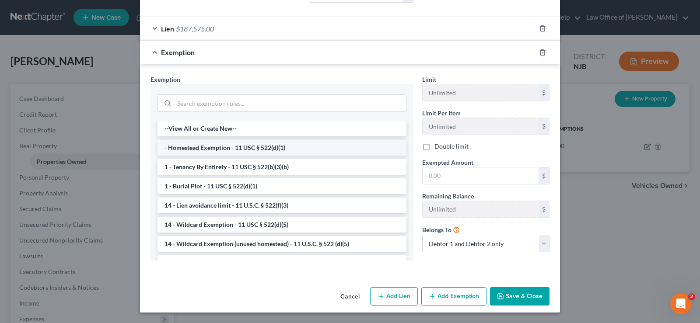
click at [246, 149] on li "- Homestead Exemption - 11 USC § 522(d)(1)" at bounding box center [281, 148] width 249 height 16
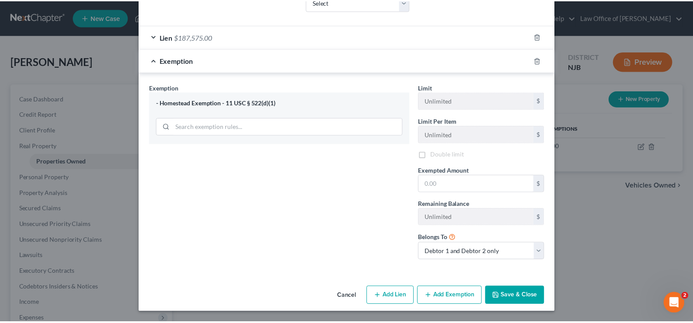
scroll to position [252, 0]
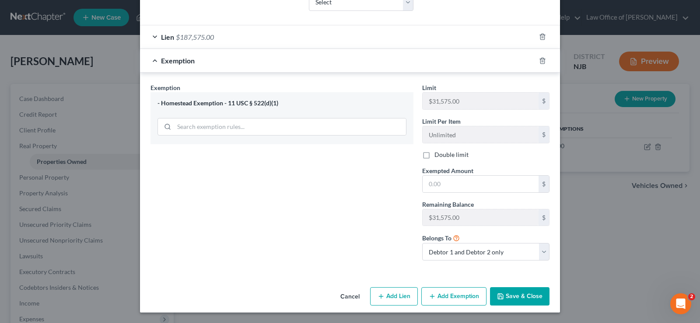
click at [434, 156] on label "Double limit" at bounding box center [451, 154] width 34 height 9
click at [438, 156] on input "Double limit" at bounding box center [441, 153] width 6 height 6
checkbox input "true"
click at [519, 292] on button "Save & Close" at bounding box center [519, 296] width 59 height 18
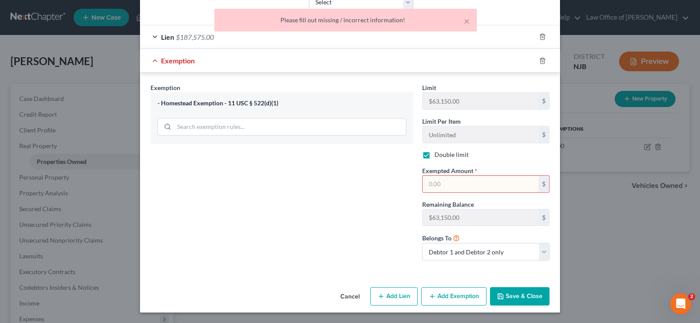
click at [441, 189] on input "text" at bounding box center [480, 184] width 116 height 17
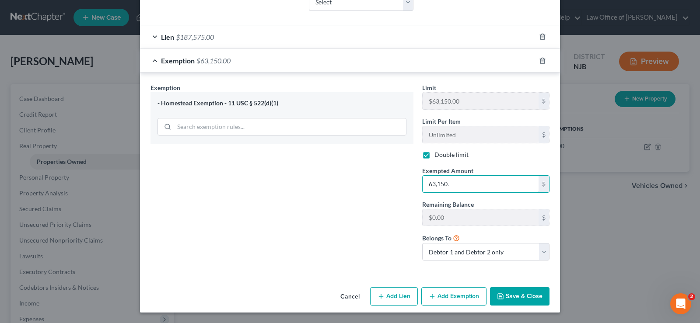
type input "63,150."
click at [509, 294] on button "Save & Close" at bounding box center [519, 296] width 59 height 18
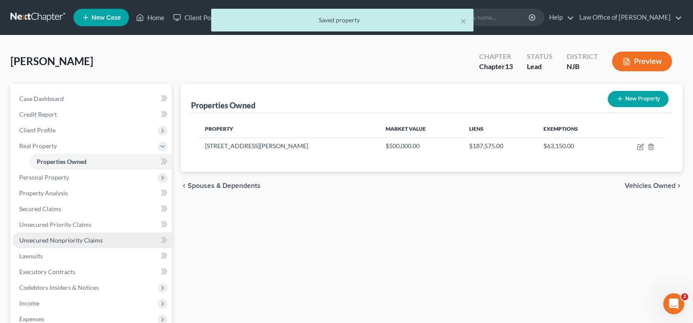
click at [56, 234] on link "Unsecured Nonpriority Claims" at bounding box center [92, 241] width 160 height 16
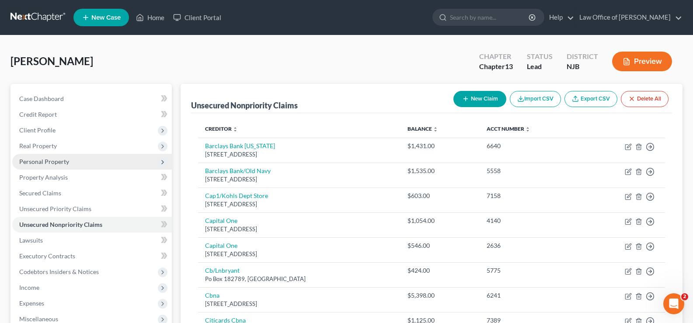
click at [52, 159] on span "Personal Property" at bounding box center [44, 161] width 50 height 7
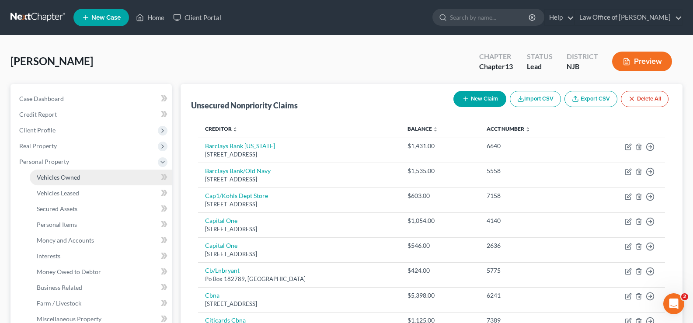
click at [59, 178] on span "Vehicles Owned" at bounding box center [59, 177] width 44 height 7
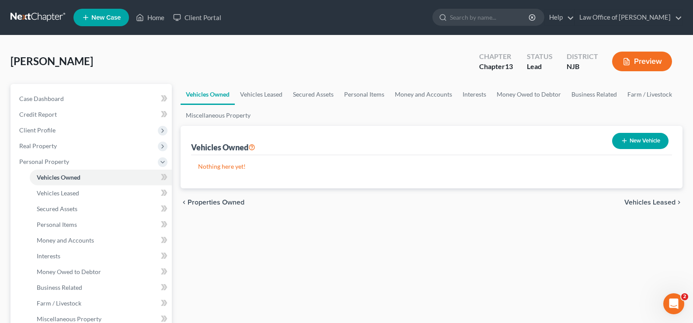
click at [636, 140] on button "New Vehicle" at bounding box center [640, 141] width 56 height 16
select select "0"
select select "2"
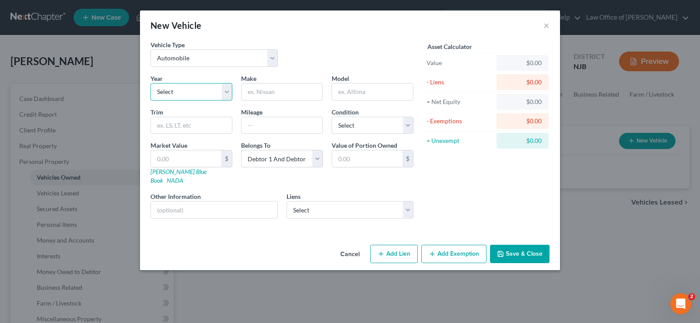
click at [226, 91] on select "Select 2026 2025 2024 2023 2022 2021 2020 2019 2018 2017 2016 2015 2014 2013 20…" at bounding box center [191, 91] width 82 height 17
select select "7"
click at [150, 83] on select "Select 2026 2025 2024 2023 2022 2021 2020 2019 2018 2017 2016 2015 2014 2013 20…" at bounding box center [191, 91] width 82 height 17
click at [277, 90] on input "text" at bounding box center [281, 92] width 81 height 17
type input "Lincoln"
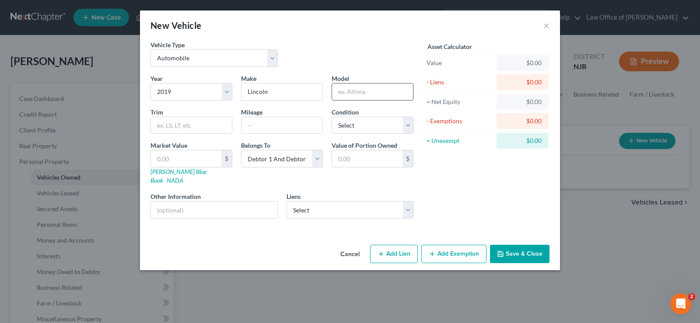
click at [351, 87] on input "text" at bounding box center [372, 92] width 81 height 17
type input "Nautillus"
click at [272, 129] on input "text" at bounding box center [281, 125] width 81 height 17
type input "50000"
drag, startPoint x: 339, startPoint y: 122, endPoint x: 342, endPoint y: 132, distance: 10.4
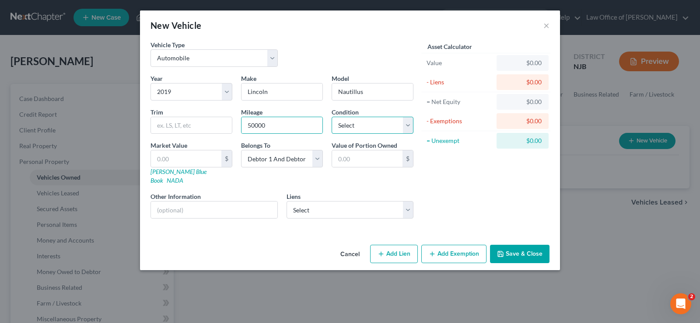
click at [339, 122] on select "Select Excellent Very Good Good Fair Poor" at bounding box center [372, 125] width 82 height 17
select select "2"
click at [331, 117] on select "Select Excellent Very Good Good Fair Poor" at bounding box center [372, 125] width 82 height 17
click at [251, 159] on select "Select Debtor 1 Only Debtor 2 Only Debtor 1 And Debtor 2 Only At Least One Of T…" at bounding box center [282, 158] width 82 height 17
select select "0"
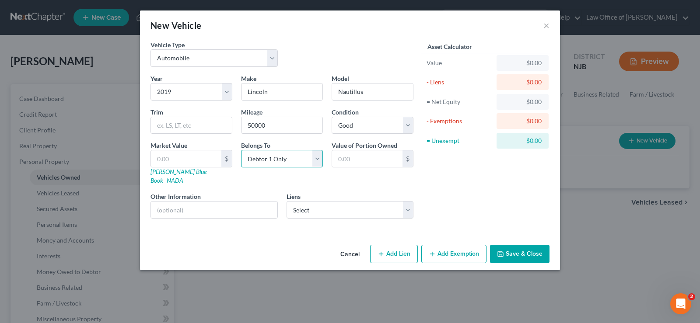
click at [241, 150] on select "Select Debtor 1 Only Debtor 2 Only Debtor 1 And Debtor 2 Only At Least One Of T…" at bounding box center [282, 158] width 82 height 17
click at [164, 171] on link "[PERSON_NAME] Blue Book" at bounding box center [178, 176] width 56 height 16
click at [173, 153] on input "text" at bounding box center [186, 158] width 70 height 17
type input "1"
type input "1.00"
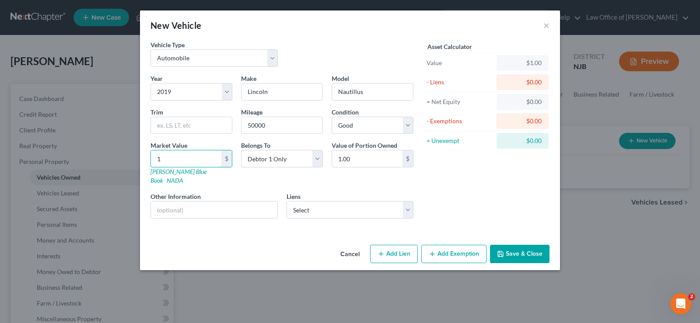
type input "16"
type input "16.00"
type input "166"
type input "166.00"
type input "1660"
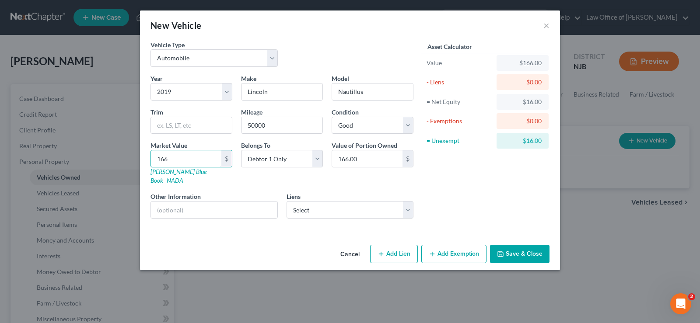
type input "1,660.00"
type input "1,6600"
type input "16,600.00"
type input "16,600"
click at [296, 201] on select "Select Wfbna Auto - $27,286.00 Ally Fincl - $22,454.00" at bounding box center [349, 209] width 127 height 17
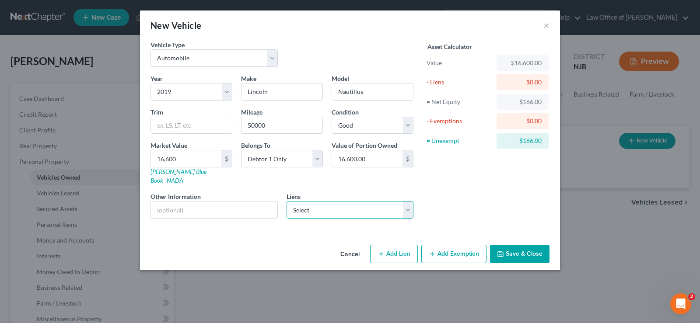
select select "1"
click at [286, 201] on select "Select Wfbna Auto - $27,286.00 Ally Fincl - $22,454.00" at bounding box center [349, 209] width 127 height 17
select select
select select "24"
select select "0"
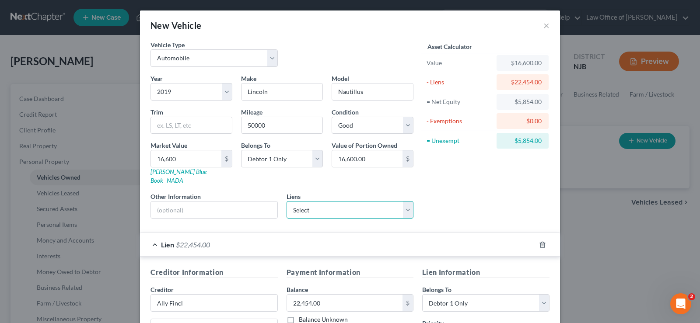
click at [360, 204] on select "Select Wfbna Auto - $27,286.00" at bounding box center [349, 209] width 127 height 17
click at [472, 181] on div "Asset Calculator Value $16,600.00 - Liens $22,454.00 = Net Equity -$5,854.00 - …" at bounding box center [486, 132] width 136 height 185
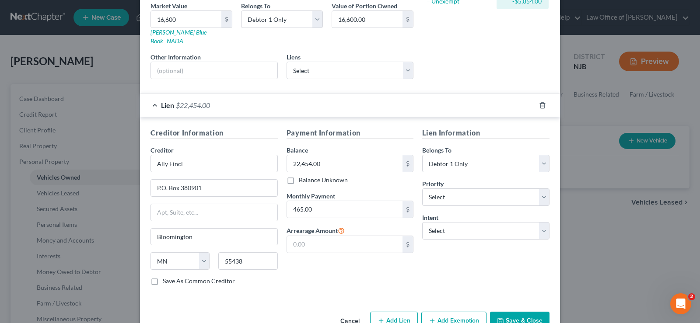
scroll to position [144, 0]
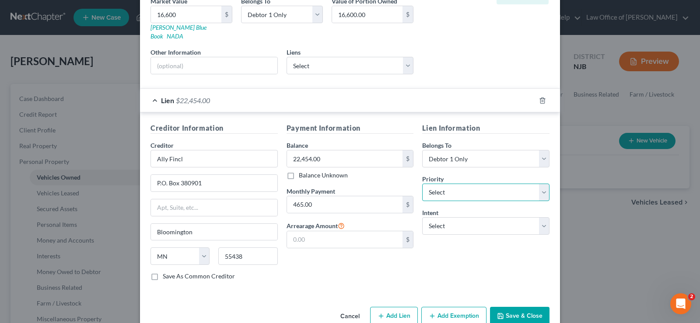
click at [457, 184] on select "Select 1st 2nd 3rd 4th 5th 6th 7th 8th 9th 10th 11th 12th 13th 14th 15th 16th 1…" at bounding box center [485, 192] width 127 height 17
select select "1"
click at [422, 184] on select "Select 1st 2nd 3rd 4th 5th 6th 7th 8th 9th 10th 11th 12th 13th 14th 15th 16th 1…" at bounding box center [485, 192] width 127 height 17
click at [495, 219] on select "Select Surrender Redeem Reaffirm Avoid Other" at bounding box center [485, 225] width 127 height 17
select select "4"
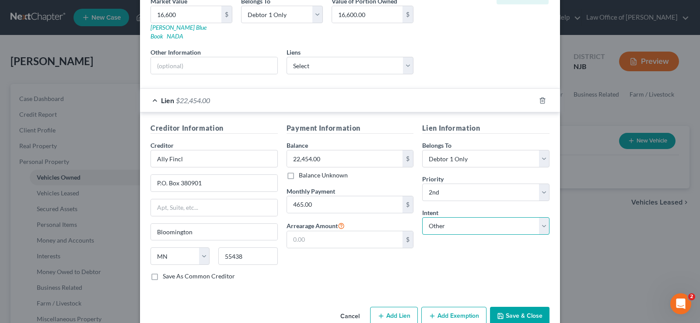
click at [422, 217] on select "Select Surrender Redeem Reaffirm Avoid Other" at bounding box center [485, 225] width 127 height 17
click at [453, 251] on input "text" at bounding box center [485, 259] width 127 height 17
type input "Keep current outside"
click at [515, 307] on button "Save & Close" at bounding box center [519, 316] width 59 height 18
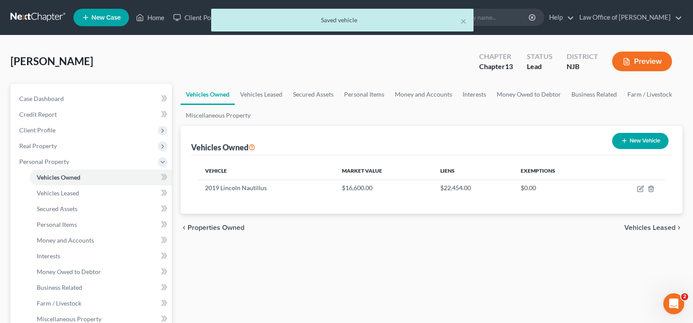
click at [633, 142] on button "New Vehicle" at bounding box center [640, 141] width 56 height 16
select select "0"
select select "2"
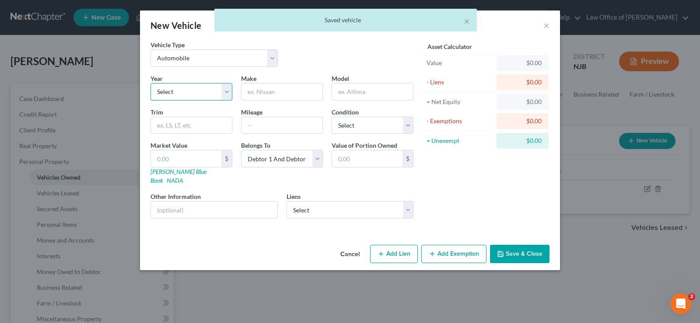
click at [208, 92] on select "Select 2026 2025 2024 2023 2022 2021 2020 2019 2018 2017 2016 2015 2014 2013 20…" at bounding box center [191, 91] width 82 height 17
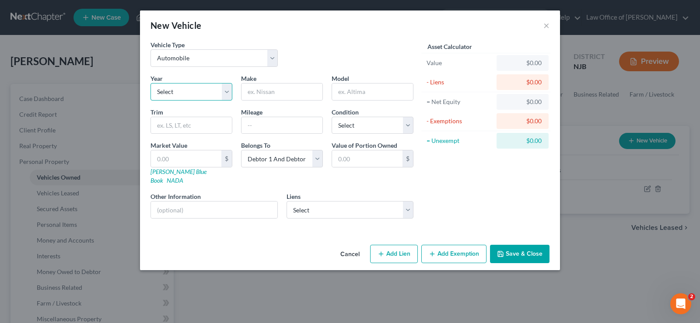
select select "4"
click at [150, 83] on select "Select 2026 2025 2024 2023 2022 2021 2020 2019 2018 2017 2016 2015 2014 2013 20…" at bounding box center [191, 91] width 82 height 17
click at [293, 97] on input "text" at bounding box center [281, 92] width 81 height 17
type input "Volkswagen"
click at [365, 95] on input "text" at bounding box center [372, 92] width 81 height 17
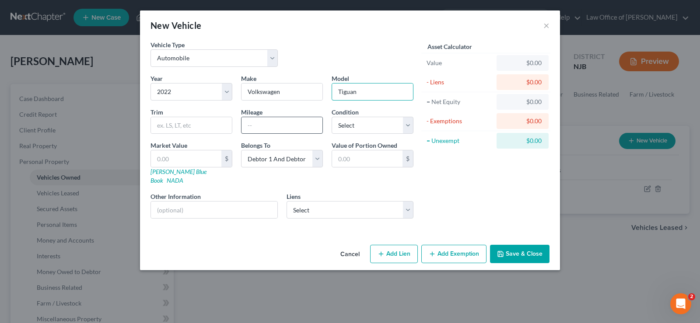
type input "Tiguan"
click at [286, 133] on input "text" at bounding box center [281, 125] width 81 height 17
click at [352, 128] on select "Select Excellent Very Good Good Fair Poor" at bounding box center [372, 125] width 82 height 17
select select "4"
click at [331, 117] on select "Select Excellent Very Good Good Fair Poor" at bounding box center [372, 125] width 82 height 17
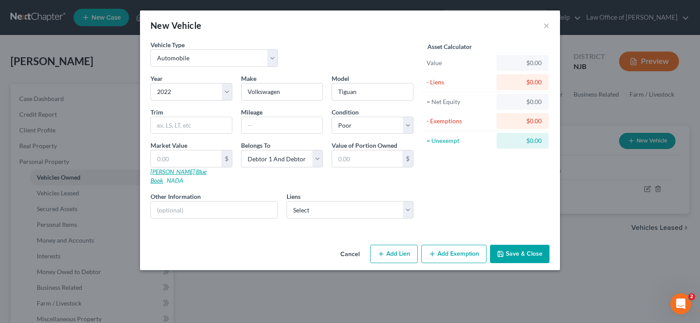
click at [177, 171] on link "[PERSON_NAME] Blue Book" at bounding box center [178, 176] width 56 height 16
click at [175, 157] on input "text" at bounding box center [186, 158] width 70 height 17
type input "1"
type input "1.00"
type input "16"
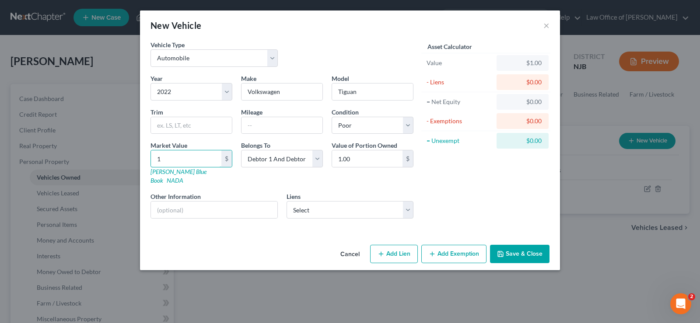
type input "16.00"
type input "168"
type input "168.00"
type input "1680"
type input "1,680.00"
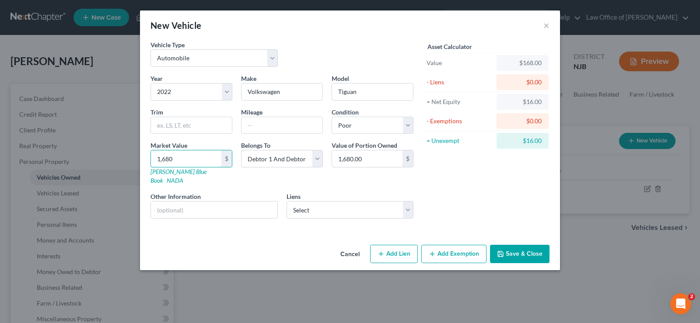
type input "1,6800"
type input "16,800.00"
type input "16,800"
click at [257, 157] on select "Select Debtor 1 Only Debtor 2 Only Debtor 1 And Debtor 2 Only At Least One Of T…" at bounding box center [282, 158] width 82 height 17
select select "1"
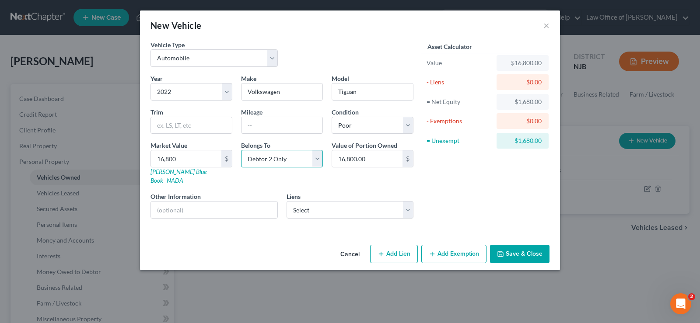
click at [241, 150] on select "Select Debtor 1 Only Debtor 2 Only Debtor 1 And Debtor 2 Only At Least One Of T…" at bounding box center [282, 158] width 82 height 17
click at [318, 201] on select "Select Wfbna Auto - $27,286.00" at bounding box center [349, 209] width 127 height 17
select select "28"
select select "1"
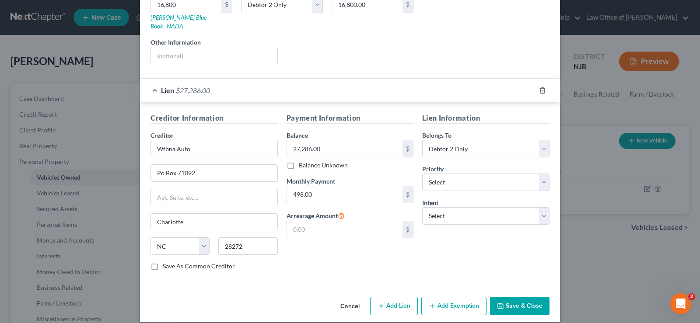
scroll to position [155, 0]
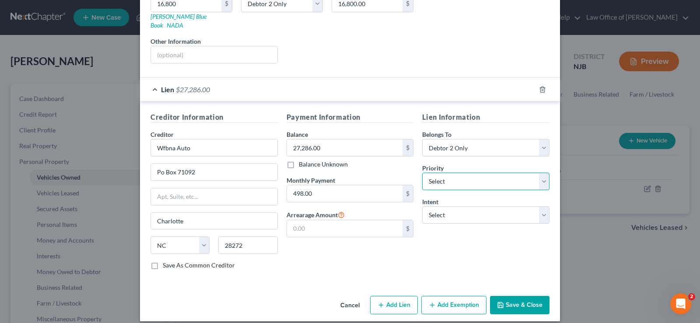
click at [432, 173] on select "Select 1st 2nd 3rd 4th 5th 6th 7th 8th 9th 10th 11th 12th 13th 14th 15th 16th 1…" at bounding box center [485, 181] width 127 height 17
select select "0"
click at [422, 173] on select "Select 1st 2nd 3rd 4th 5th 6th 7th 8th 9th 10th 11th 12th 13th 14th 15th 16th 1…" at bounding box center [485, 181] width 127 height 17
click at [452, 208] on select "Select Surrender Redeem Reaffirm Avoid Other" at bounding box center [485, 214] width 127 height 17
select select "4"
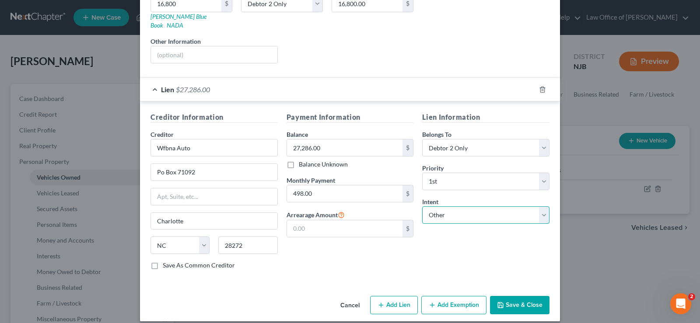
click at [422, 206] on select "Select Surrender Redeem Reaffirm Avoid Other" at bounding box center [485, 214] width 127 height 17
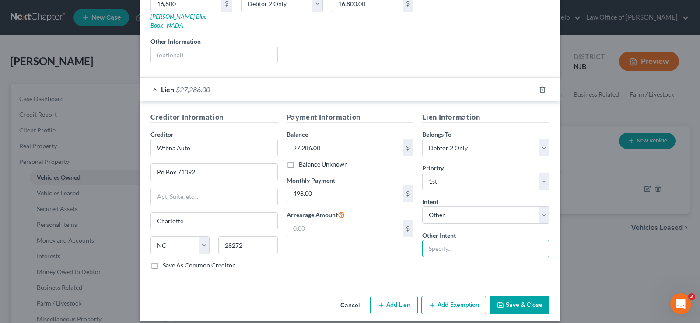
click at [454, 241] on input "text" at bounding box center [485, 248] width 127 height 17
type input "keep and pay"
click at [523, 297] on button "Save & Close" at bounding box center [519, 305] width 59 height 18
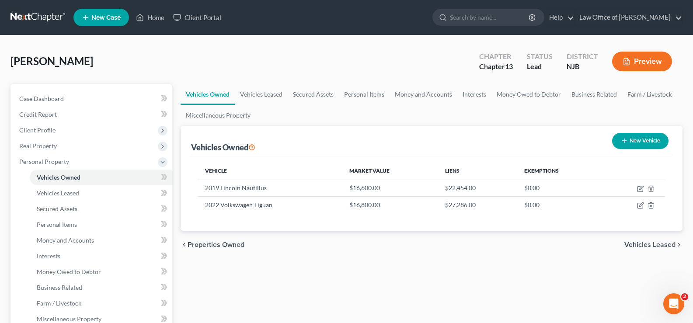
click at [644, 136] on button "New Vehicle" at bounding box center [640, 141] width 56 height 16
select select "0"
select select "2"
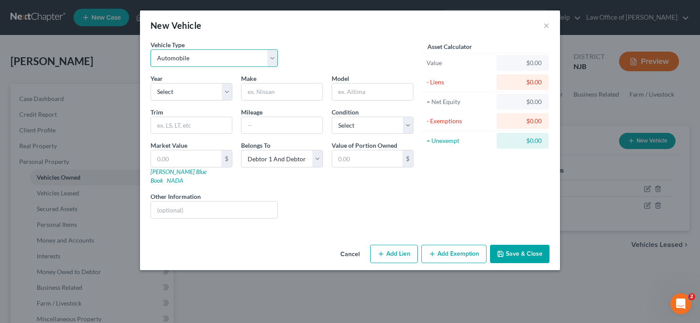
click at [191, 57] on select "Select Automobile Truck Trailer Watercraft Aircraft Motor Home Atv Other Vehicle" at bounding box center [213, 57] width 127 height 17
click at [150, 49] on select "Select Automobile Truck Trailer Watercraft Aircraft Motor Home Atv Other Vehicle" at bounding box center [213, 57] width 127 height 17
click at [167, 92] on select "Select 2026 2025 2024 2023 2022 2021 2020 2019 2018 2017 2016 2015 2014 2013 20…" at bounding box center [191, 91] width 82 height 17
select select "15"
click at [150, 83] on select "Select 2026 2025 2024 2023 2022 2021 2020 2019 2018 2017 2016 2015 2014 2013 20…" at bounding box center [191, 91] width 82 height 17
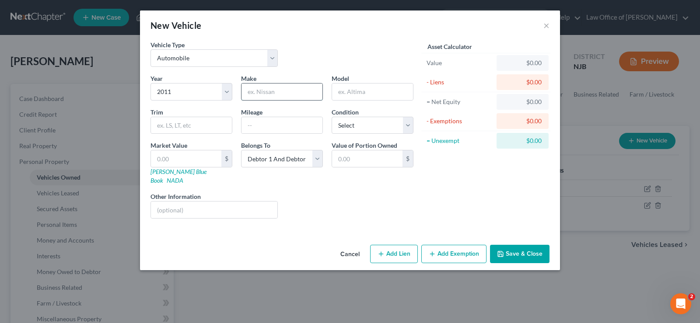
click at [266, 93] on input "text" at bounding box center [281, 92] width 81 height 17
type input "Ford"
type input "Flex"
click at [253, 127] on input "text" at bounding box center [281, 125] width 81 height 17
type input "89000"
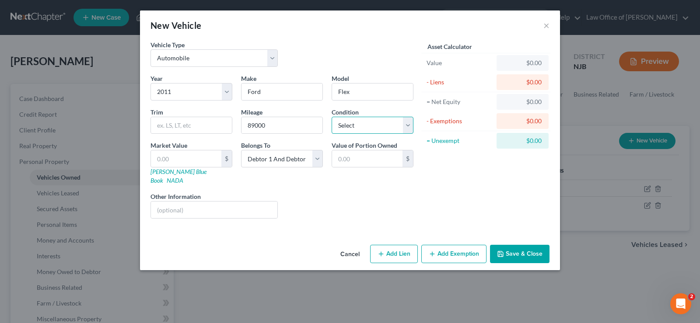
click at [360, 126] on select "Select Excellent Very Good Good Fair Poor" at bounding box center [372, 125] width 82 height 17
select select "3"
click at [331, 117] on select "Select Excellent Very Good Good Fair Poor" at bounding box center [372, 125] width 82 height 17
click at [265, 160] on select "Select Debtor 1 Only Debtor 2 Only Debtor 1 And Debtor 2 Only At Least One Of T…" at bounding box center [282, 158] width 82 height 17
select select "1"
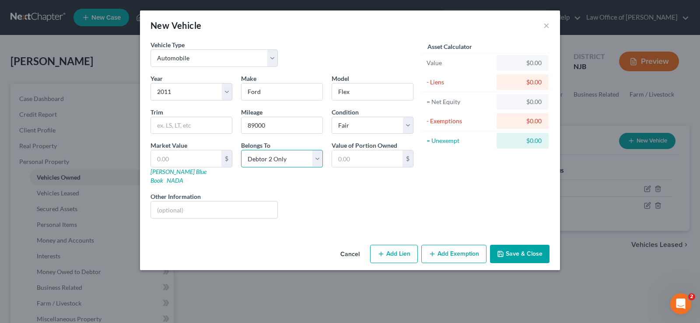
click at [241, 150] on select "Select Debtor 1 Only Debtor 2 Only Debtor 1 And Debtor 2 Only At Least One Of T…" at bounding box center [282, 158] width 82 height 17
click at [173, 171] on link "[PERSON_NAME] Blue Book" at bounding box center [178, 176] width 56 height 16
click at [183, 156] on input "text" at bounding box center [186, 158] width 70 height 17
type input "5"
type input "5.00"
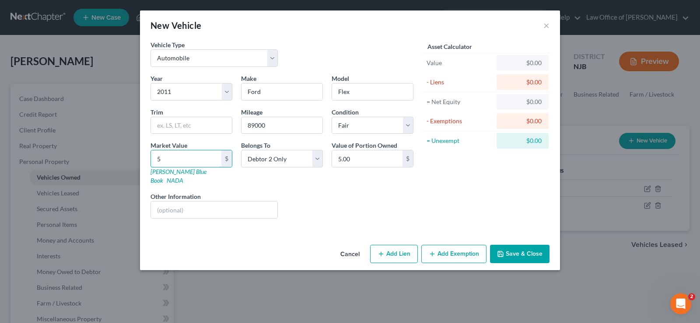
type input "53"
type input "53.00"
type input "530"
type input "530.00"
type input "5300"
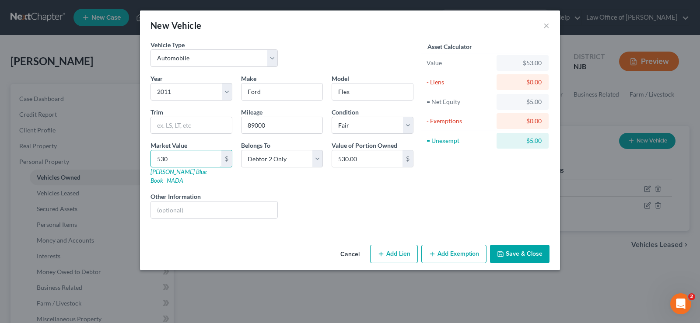
type input "5,300.00"
type input "5,300"
click at [459, 245] on button "Add Exemption" at bounding box center [453, 254] width 65 height 18
select select "2"
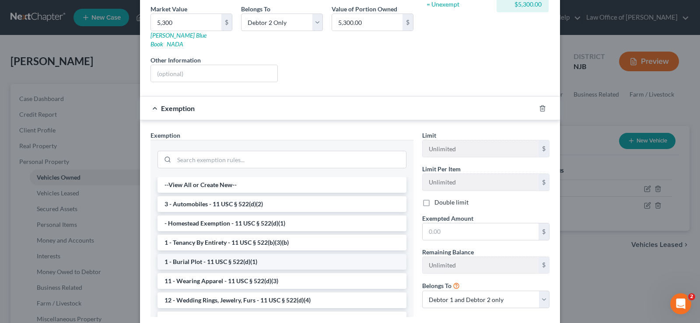
scroll to position [136, 0]
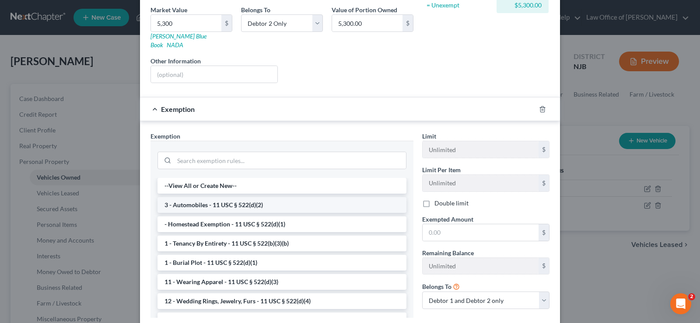
click at [200, 199] on li "3 - Automobiles - 11 USC § 522(d)(2)" at bounding box center [281, 205] width 249 height 16
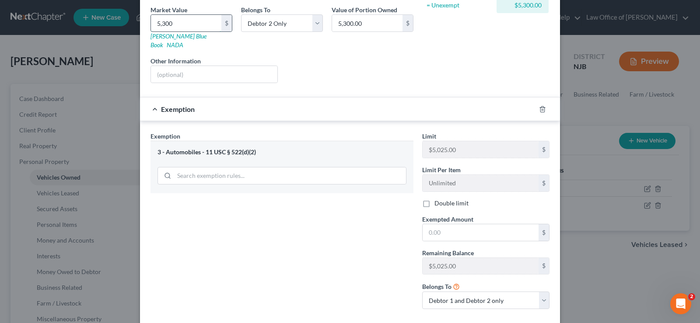
click at [209, 24] on input "5,300" at bounding box center [186, 23] width 70 height 17
type input "4"
type input "4.00"
type input "49"
type input "49.00"
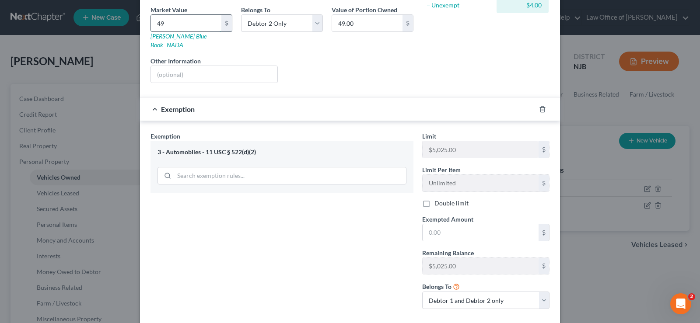
type input "490"
type input "490.00"
type input "4900"
type input "4,900.00"
type input "4,900"
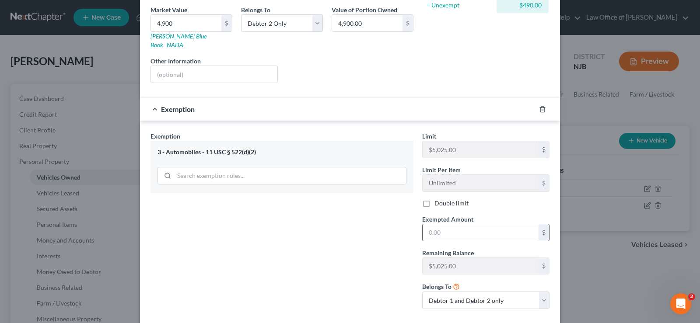
click at [426, 224] on input "text" at bounding box center [480, 232] width 116 height 17
click at [464, 292] on select "Debtor 1 only Debtor 2 only Debtor 1 and Debtor 2 only" at bounding box center [485, 300] width 127 height 17
click at [422, 292] on select "Debtor 1 only Debtor 2 only Debtor 1 and Debtor 2 only" at bounding box center [485, 300] width 127 height 17
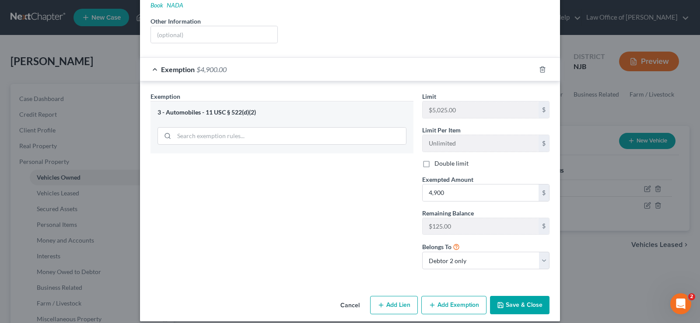
drag, startPoint x: 697, startPoint y: 191, endPoint x: 13, endPoint y: 10, distance: 707.9
click at [524, 301] on button "Save & Close" at bounding box center [519, 305] width 59 height 18
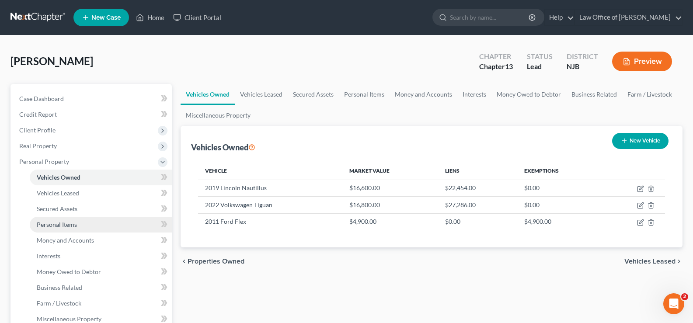
click at [47, 223] on span "Personal Items" at bounding box center [57, 224] width 40 height 7
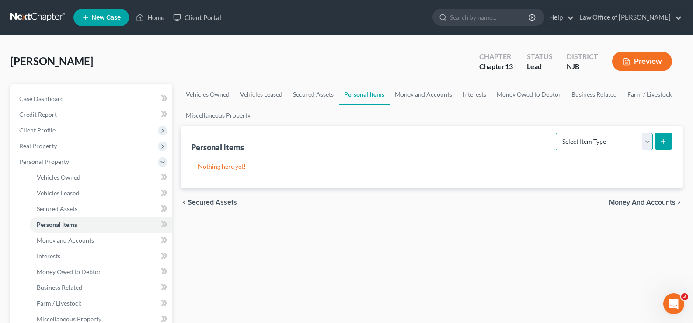
click at [609, 139] on select "Select Item Type Clothing Collectibles Of Value Electronics Firearms Household …" at bounding box center [604, 141] width 97 height 17
click at [557, 133] on select "Select Item Type Clothing Collectibles Of Value Electronics Firearms Household …" at bounding box center [604, 141] width 97 height 17
click at [668, 137] on button "submit" at bounding box center [663, 141] width 17 height 17
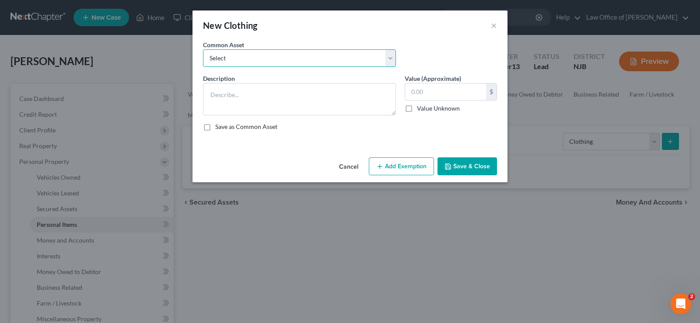
click at [282, 60] on select "Select Used women's clothing Used women's clothing Used men's clothing Used men…" at bounding box center [299, 57] width 193 height 17
click at [203, 49] on select "Select Used women's clothing Used women's clothing Used men's clothing Used men…" at bounding box center [299, 57] width 193 height 17
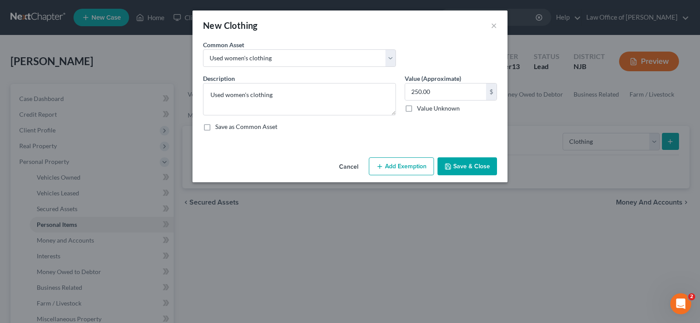
click at [407, 165] on button "Add Exemption" at bounding box center [401, 166] width 65 height 18
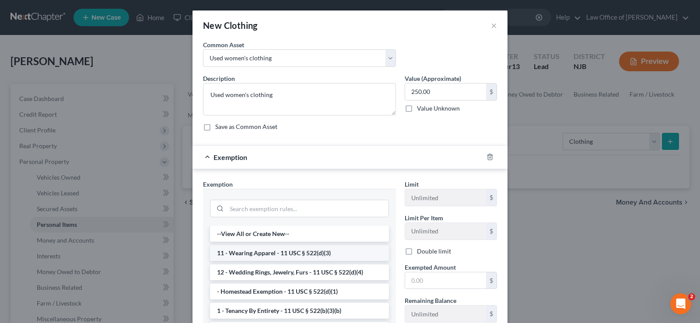
click at [228, 254] on li "11 - Wearing Apparel - 11 USC § 522(d)(3)" at bounding box center [299, 253] width 179 height 16
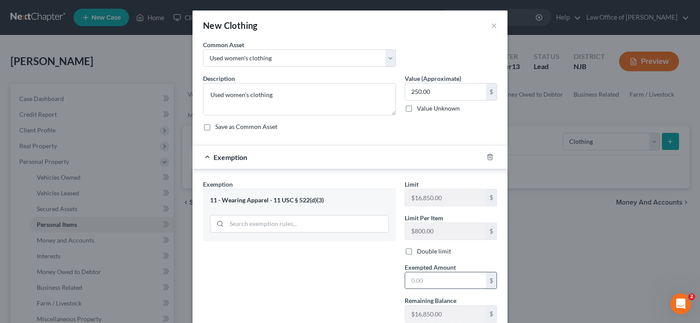
click at [420, 280] on input "text" at bounding box center [445, 280] width 81 height 17
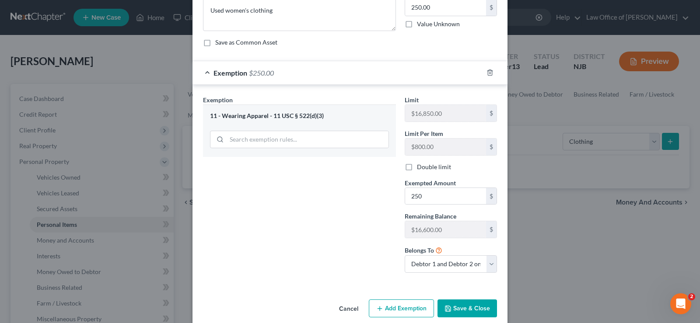
scroll to position [96, 0]
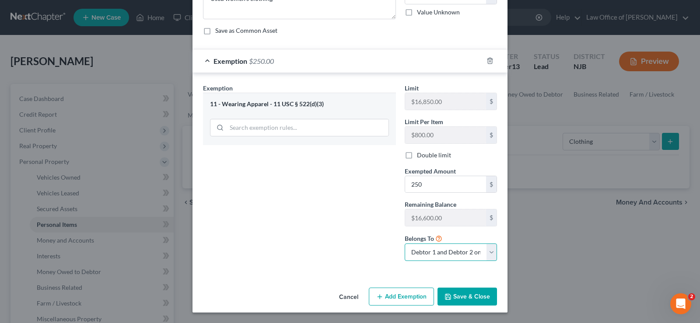
click at [449, 252] on select "Debtor 1 only Debtor 2 only Debtor 1 and Debtor 2 only" at bounding box center [450, 252] width 92 height 17
click at [404, 244] on select "Debtor 1 only Debtor 2 only Debtor 1 and Debtor 2 only" at bounding box center [450, 252] width 92 height 17
click at [457, 293] on button "Save & Close" at bounding box center [466, 297] width 59 height 18
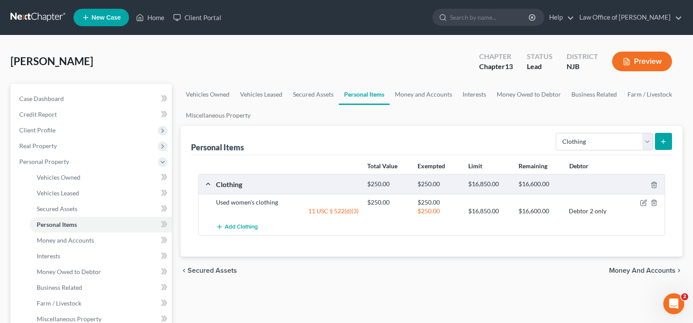
click at [666, 137] on button "submit" at bounding box center [663, 141] width 17 height 17
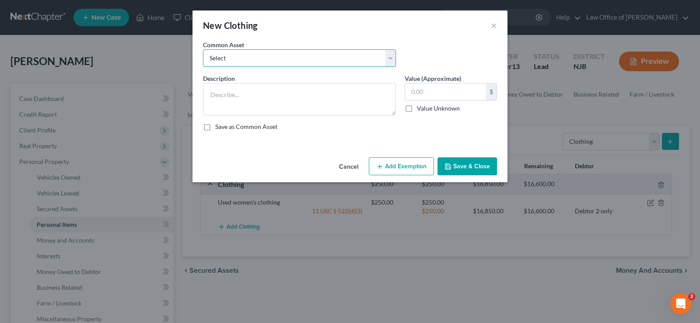
click at [279, 62] on select "Select Used women's clothing Used women's clothing Used men's clothing Used men…" at bounding box center [299, 57] width 193 height 17
click at [203, 49] on select "Select Used women's clothing Used women's clothing Used men's clothing Used men…" at bounding box center [299, 57] width 193 height 17
click at [389, 165] on button "Add Exemption" at bounding box center [401, 166] width 65 height 18
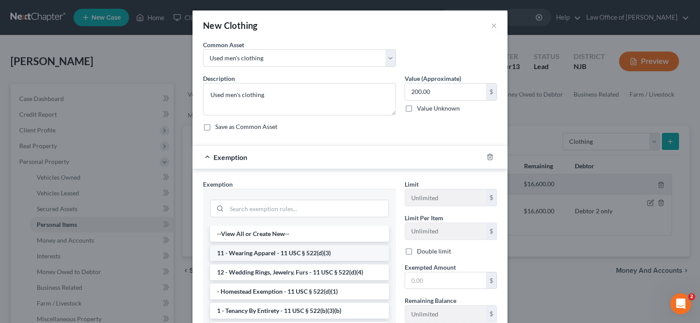
click at [297, 251] on li "11 - Wearing Apparel - 11 USC § 522(d)(3)" at bounding box center [299, 253] width 179 height 16
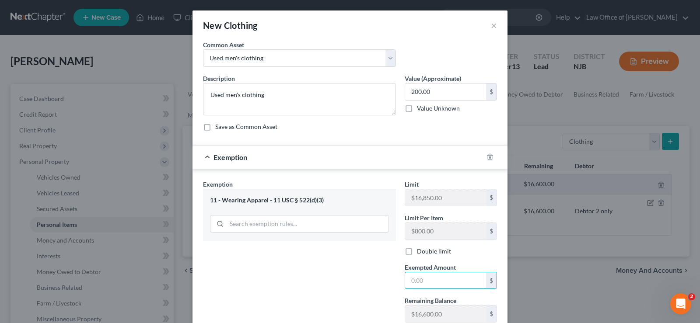
drag, startPoint x: 418, startPoint y: 286, endPoint x: 424, endPoint y: 263, distance: 24.2
click at [418, 286] on input "text" at bounding box center [445, 280] width 81 height 17
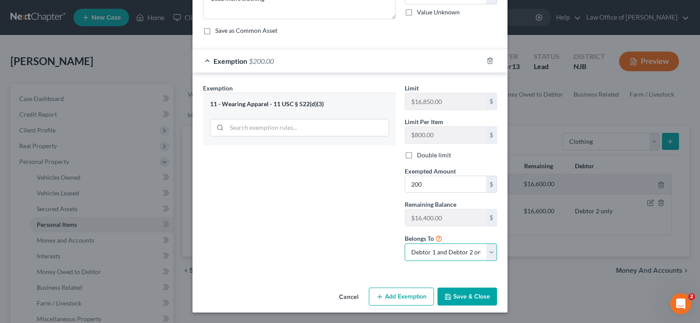
click at [446, 255] on select "Debtor 1 only Debtor 2 only Debtor 1 and Debtor 2 only" at bounding box center [450, 252] width 92 height 17
click at [404, 244] on select "Debtor 1 only Debtor 2 only Debtor 1 and Debtor 2 only" at bounding box center [450, 252] width 92 height 17
click at [471, 299] on button "Save & Close" at bounding box center [466, 297] width 59 height 18
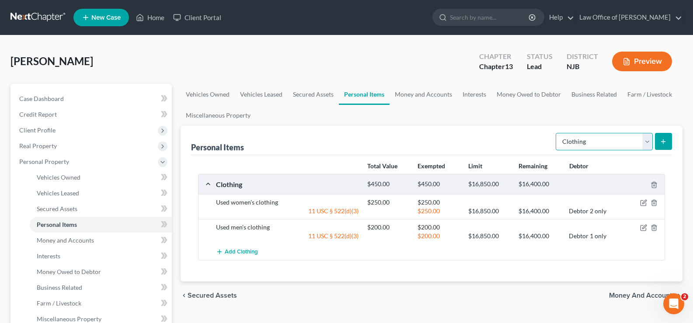
click at [579, 137] on select "Select Item Type Clothing Collectibles Of Value Electronics Firearms Household …" at bounding box center [604, 141] width 97 height 17
click at [557, 133] on select "Select Item Type Clothing Collectibles Of Value Electronics Firearms Household …" at bounding box center [604, 141] width 97 height 17
click at [661, 144] on icon "submit" at bounding box center [663, 141] width 7 height 7
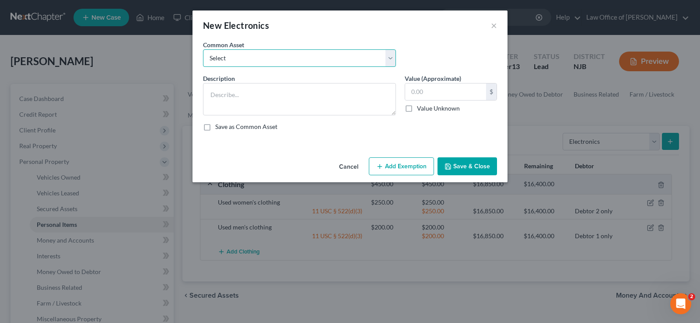
click at [243, 60] on select "Select Used cell phones and home computer" at bounding box center [299, 57] width 193 height 17
click at [203, 49] on select "Select Used cell phones and home computer" at bounding box center [299, 57] width 193 height 17
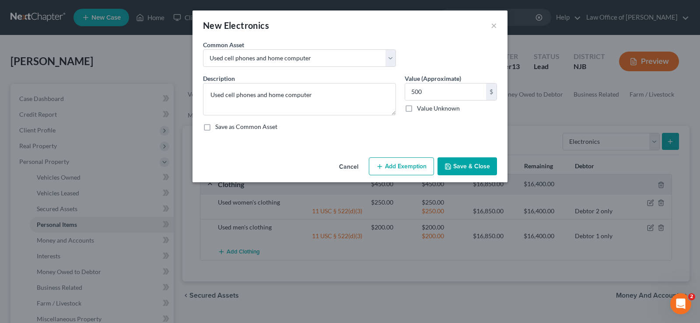
click at [385, 161] on button "Add Exemption" at bounding box center [401, 166] width 65 height 18
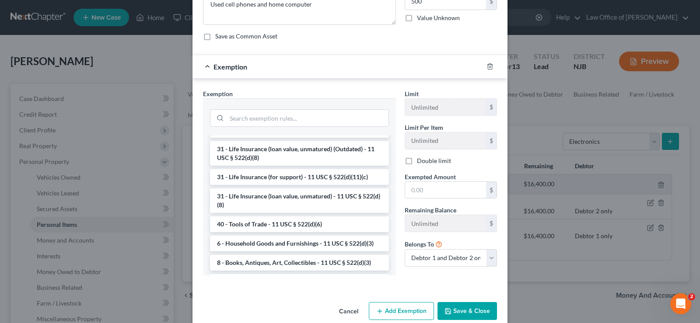
scroll to position [91, 0]
click at [332, 251] on li "6 - Household Goods and Furnishings - 11 USC § 522(d)(3)" at bounding box center [299, 243] width 179 height 16
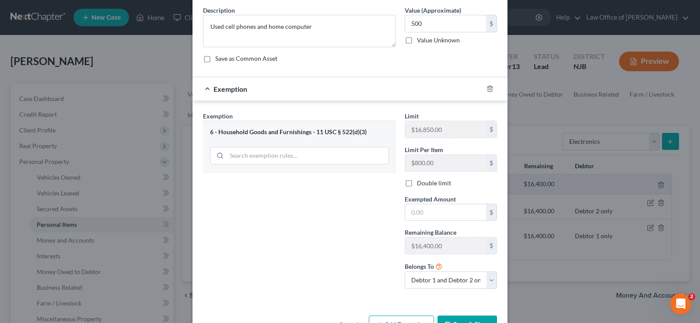
scroll to position [96, 0]
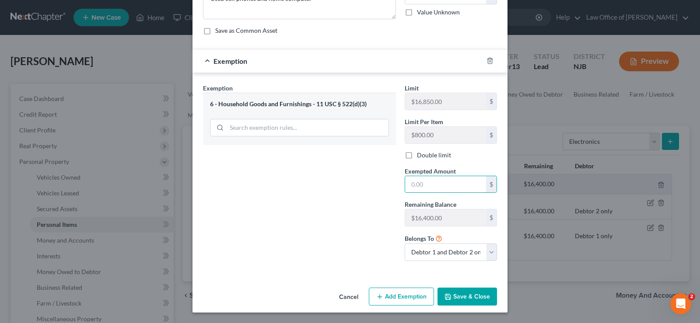
drag, startPoint x: 410, startPoint y: 185, endPoint x: 452, endPoint y: 165, distance: 46.7
click at [418, 181] on input "text" at bounding box center [445, 184] width 81 height 17
click at [465, 290] on button "Save & Close" at bounding box center [466, 297] width 59 height 18
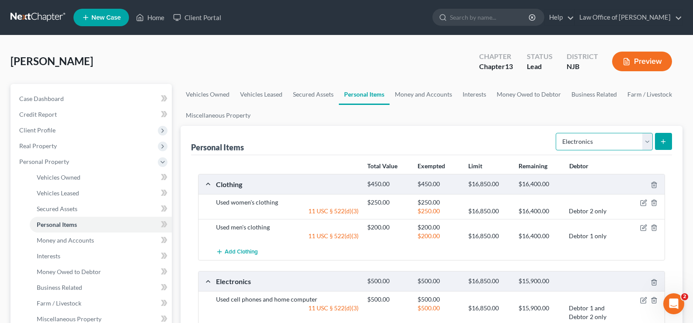
click at [628, 141] on select "Select Item Type Clothing Collectibles Of Value Electronics Firearms Household …" at bounding box center [604, 141] width 97 height 17
click at [557, 133] on select "Select Item Type Clothing Collectibles Of Value Electronics Firearms Household …" at bounding box center [604, 141] width 97 height 17
click at [664, 139] on icon "submit" at bounding box center [663, 141] width 7 height 7
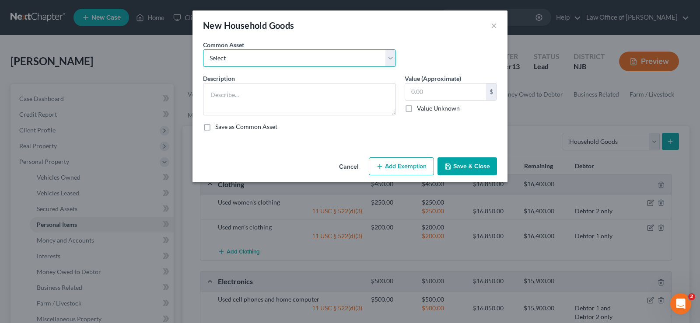
click at [226, 55] on select "Select Used household goods and furnishings" at bounding box center [299, 57] width 193 height 17
click at [203, 49] on select "Select Used household goods and furnishings" at bounding box center [299, 57] width 193 height 17
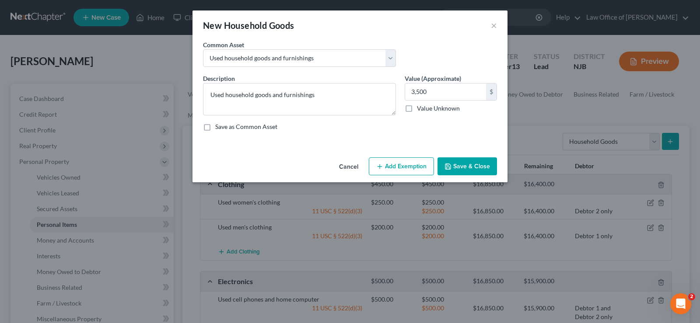
click at [380, 167] on line "button" at bounding box center [379, 167] width 4 height 0
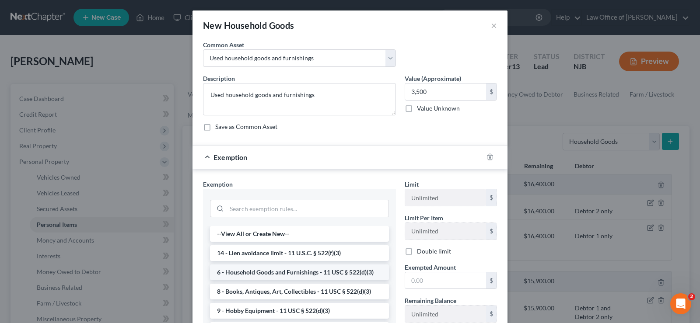
click at [342, 269] on li "6 - Household Goods and Furnishings - 11 USC § 522(d)(3)" at bounding box center [299, 273] width 179 height 16
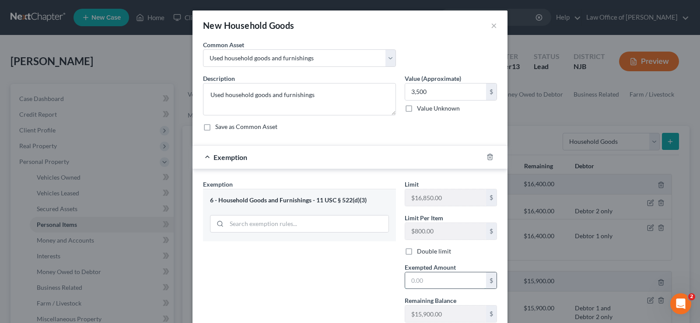
click at [424, 275] on input "text" at bounding box center [445, 280] width 81 height 17
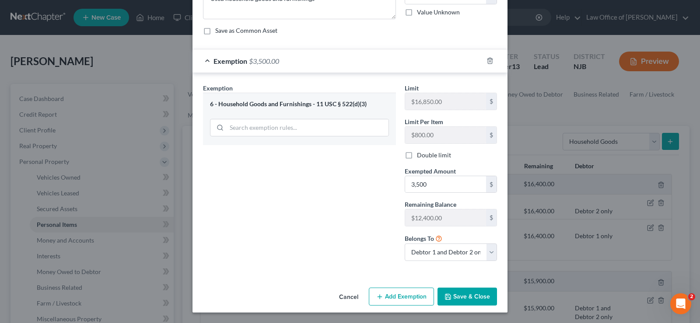
click at [452, 294] on button "Save & Close" at bounding box center [466, 297] width 59 height 18
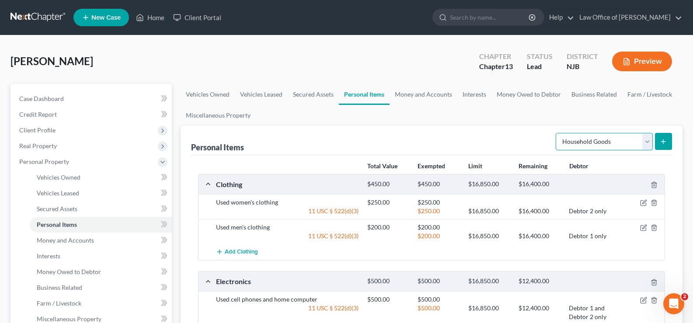
click at [602, 144] on select "Select Item Type Clothing Collectibles Of Value Electronics Firearms Household …" at bounding box center [604, 141] width 97 height 17
click at [557, 133] on select "Select Item Type Clothing Collectibles Of Value Electronics Firearms Household …" at bounding box center [604, 141] width 97 height 17
click at [663, 141] on line "submit" at bounding box center [663, 141] width 0 height 4
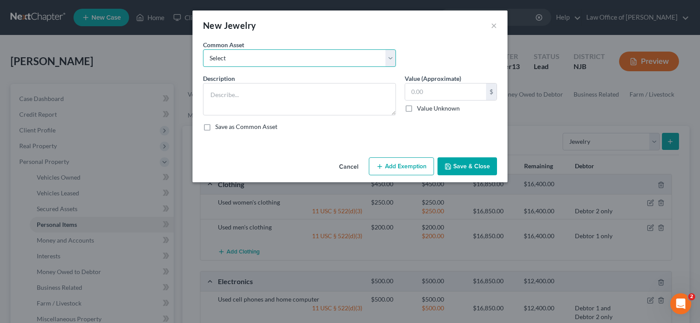
click at [210, 62] on select "Select Used men's and women's jewelry including engagement ring, wedding bands …" at bounding box center [299, 57] width 193 height 17
click at [203, 49] on select "Select Used men's and women's jewelry including engagement ring, wedding bands …" at bounding box center [299, 57] width 193 height 17
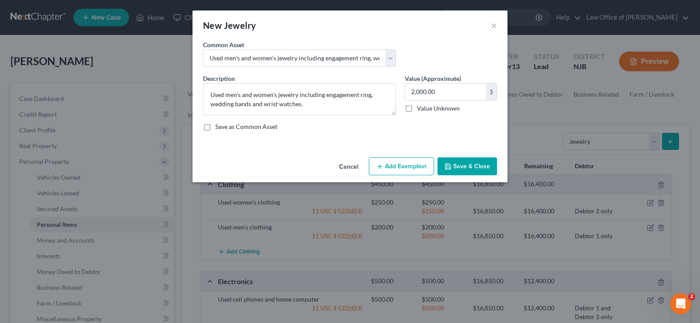
click at [385, 162] on button "Add Exemption" at bounding box center [401, 166] width 65 height 18
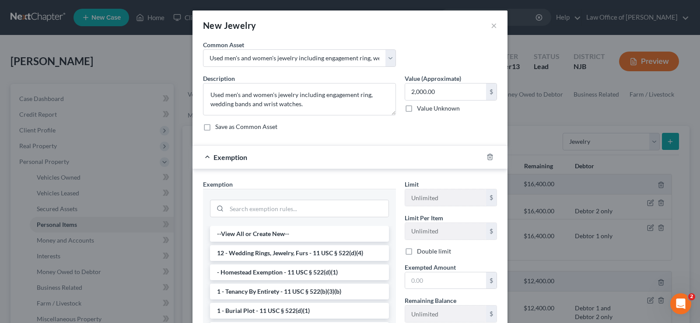
drag, startPoint x: 303, startPoint y: 249, endPoint x: 379, endPoint y: 279, distance: 81.7
click at [304, 250] on li "12 - Wedding Rings, Jewelry, Furs - 11 USC § 522(d)(4)" at bounding box center [299, 253] width 179 height 16
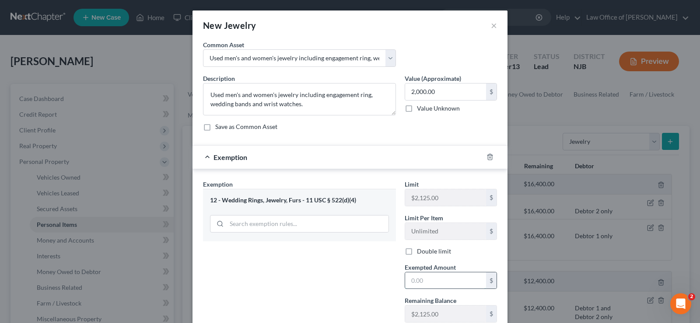
drag, startPoint x: 422, startPoint y: 281, endPoint x: 429, endPoint y: 274, distance: 9.6
click at [425, 280] on input "text" at bounding box center [445, 280] width 81 height 17
click at [417, 250] on label "Double limit" at bounding box center [434, 251] width 34 height 9
click at [420, 250] on input "Double limit" at bounding box center [423, 250] width 6 height 6
click at [441, 94] on input "2,000.00" at bounding box center [445, 92] width 81 height 17
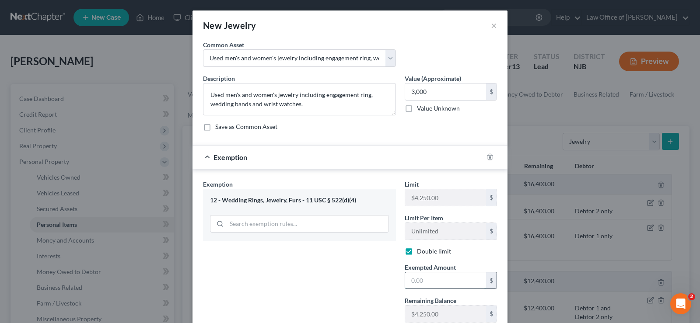
click at [415, 276] on input "text" at bounding box center [445, 280] width 81 height 17
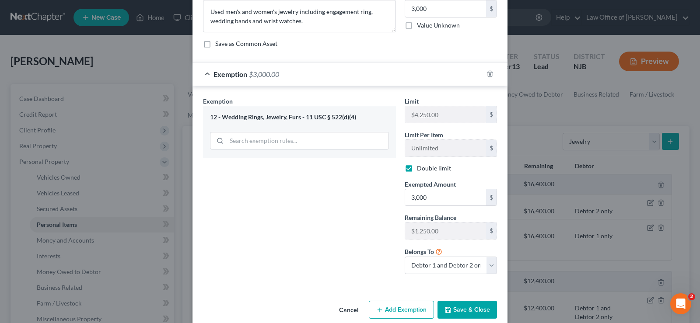
scroll to position [88, 0]
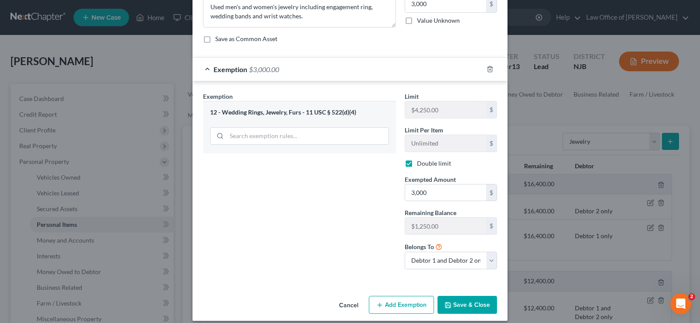
click at [444, 306] on icon "button" at bounding box center [447, 305] width 7 height 7
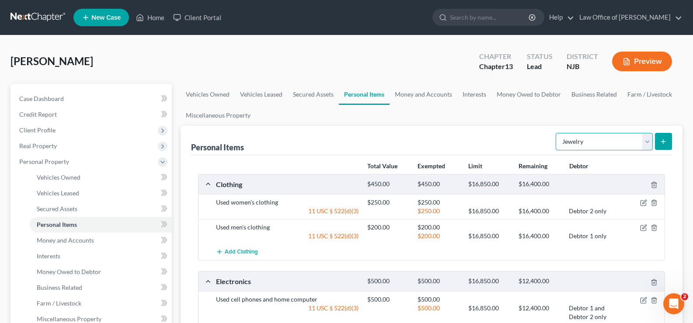
click at [568, 139] on select "Select Item Type Clothing Collectibles Of Value Electronics Firearms Household …" at bounding box center [604, 141] width 97 height 17
click at [421, 93] on link "Money and Accounts" at bounding box center [424, 94] width 68 height 21
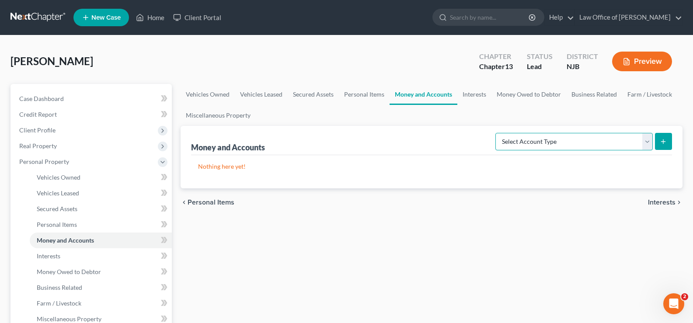
click at [558, 141] on select "Select Account Type Brokerage Cash on Hand Certificates of Deposit Checking Acc…" at bounding box center [573, 141] width 157 height 17
click at [497, 133] on select "Select Account Type Brokerage Cash on Hand Certificates of Deposit Checking Acc…" at bounding box center [573, 141] width 157 height 17
click at [664, 138] on icon "submit" at bounding box center [663, 141] width 7 height 7
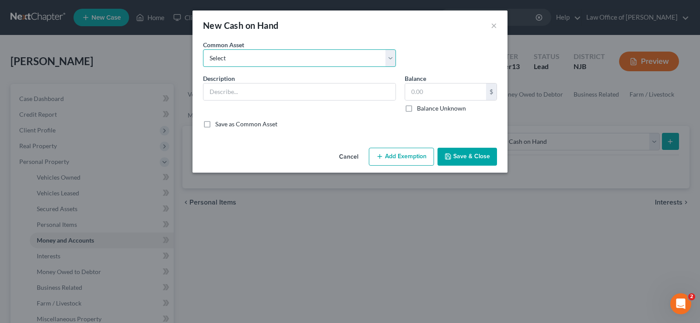
click at [247, 59] on select "Select Cash Cash" at bounding box center [299, 57] width 193 height 17
click at [203, 49] on select "Select Cash Cash" at bounding box center [299, 57] width 193 height 17
click at [386, 154] on button "Add Exemption" at bounding box center [401, 157] width 65 height 18
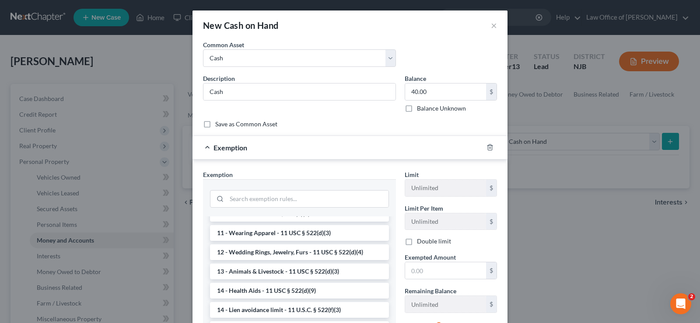
scroll to position [116, 0]
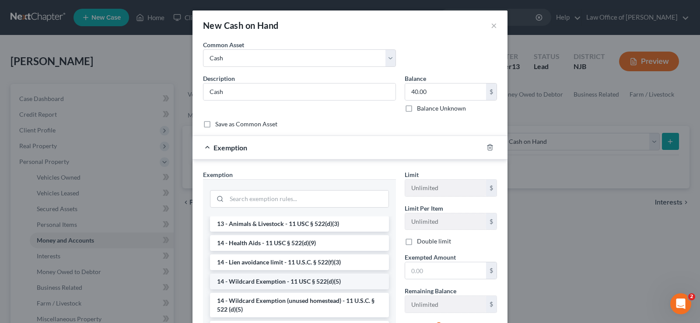
click at [299, 282] on li "14 - Wildcard Exemption - 11 USC § 522(d)(5)" at bounding box center [299, 282] width 179 height 16
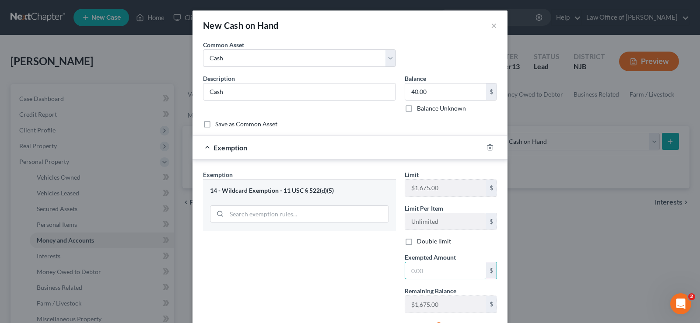
drag, startPoint x: 407, startPoint y: 273, endPoint x: 418, endPoint y: 212, distance: 62.2
click at [409, 268] on input "text" at bounding box center [445, 270] width 81 height 17
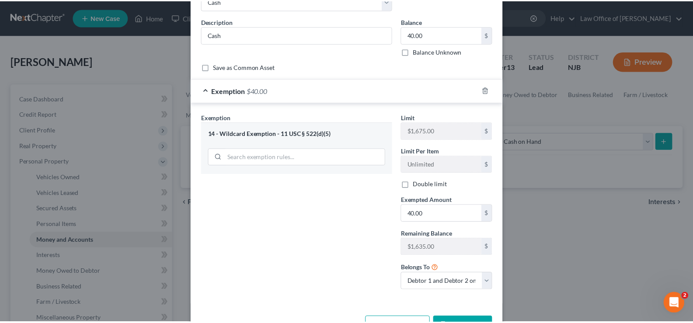
scroll to position [87, 0]
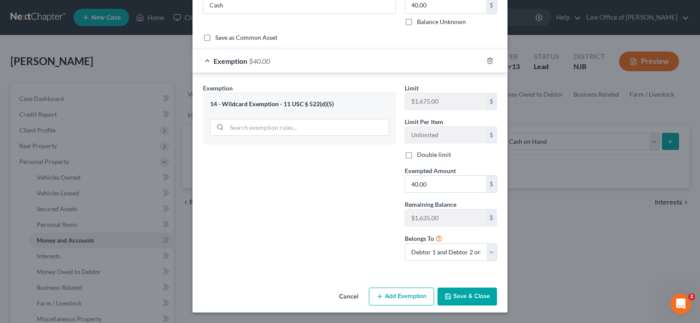
click at [454, 295] on button "Save & Close" at bounding box center [466, 297] width 59 height 18
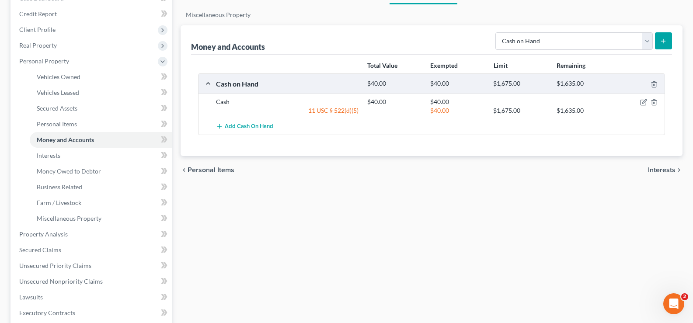
scroll to position [47, 0]
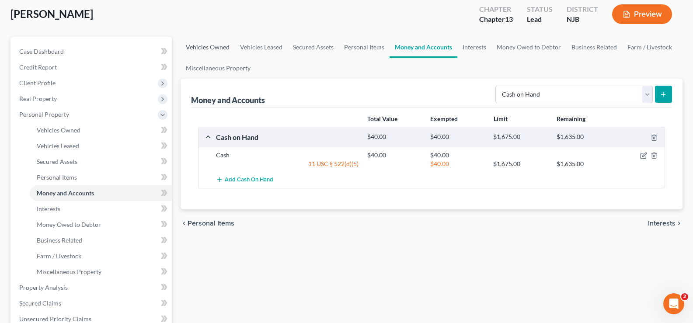
click at [199, 43] on link "Vehicles Owned" at bounding box center [208, 47] width 54 height 21
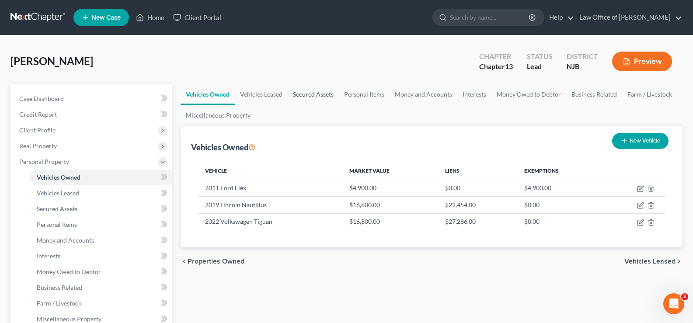
click at [306, 97] on link "Secured Assets" at bounding box center [313, 94] width 51 height 21
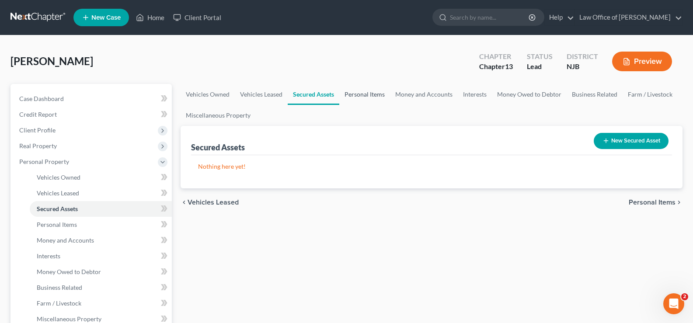
click at [353, 94] on link "Personal Items" at bounding box center [364, 94] width 51 height 21
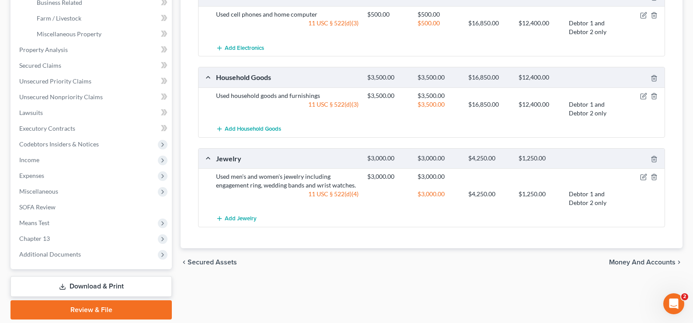
scroll to position [315, 0]
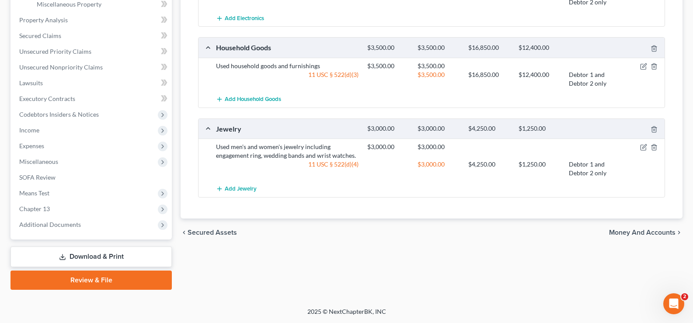
click at [645, 233] on span "Money and Accounts" at bounding box center [642, 232] width 66 height 7
